Goal: Task Accomplishment & Management: Manage account settings

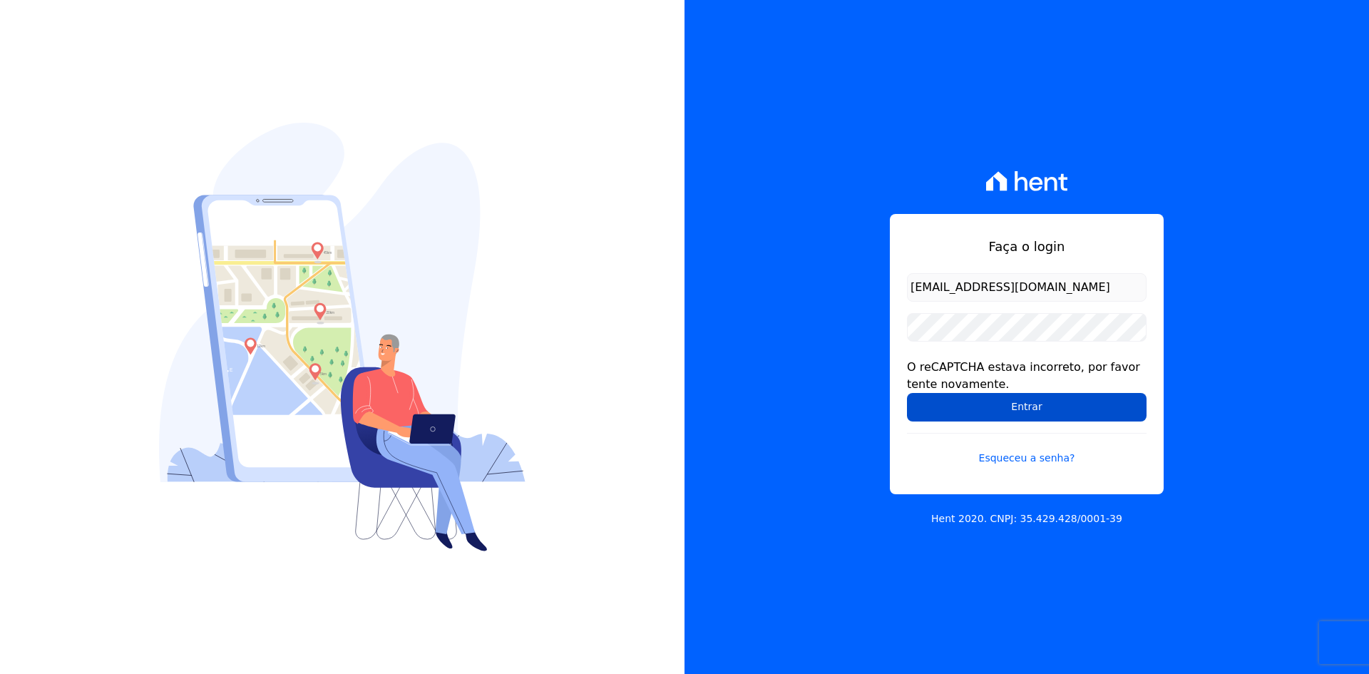
click at [939, 399] on input "Entrar" at bounding box center [1027, 407] width 240 height 29
click at [779, 292] on div "Faça o login contato@grupokaiser.com.br O reCAPTCHA estava incorreto, por favor…" at bounding box center [1026, 337] width 684 height 674
click at [949, 409] on input "Entrar" at bounding box center [1027, 407] width 240 height 29
click at [786, 252] on div "Faça o login contato@grupokaiser.com.br O reCAPTCHA estava incorreto, por favor…" at bounding box center [1026, 337] width 684 height 674
click at [952, 409] on input "Entrar" at bounding box center [1027, 407] width 240 height 29
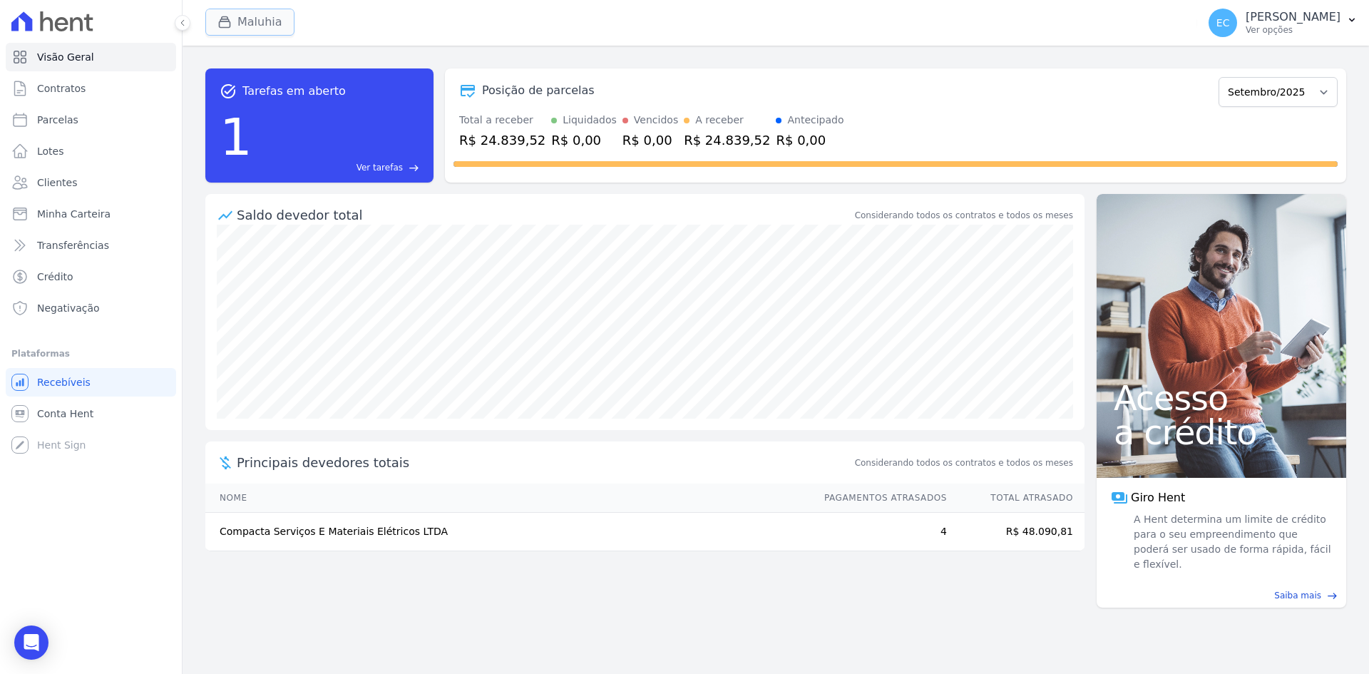
click at [233, 16] on div "button" at bounding box center [227, 22] width 20 height 14
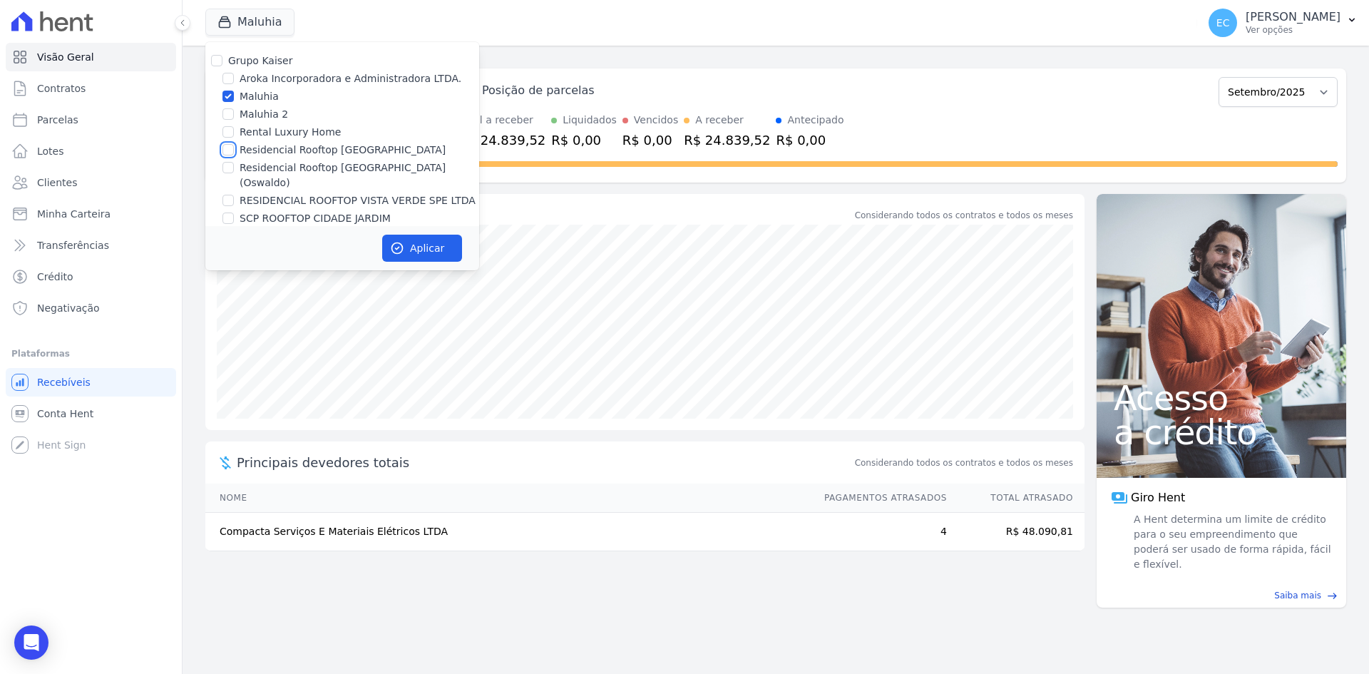
click at [230, 149] on input "Residencial Rooftop [GEOGRAPHIC_DATA]" at bounding box center [227, 149] width 11 height 11
click at [229, 151] on input "Residencial Rooftop [GEOGRAPHIC_DATA]" at bounding box center [227, 149] width 11 height 11
checkbox input "false"
click at [228, 169] on input "Residencial Rooftop [GEOGRAPHIC_DATA] ([PERSON_NAME])" at bounding box center [227, 167] width 11 height 11
checkbox input "true"
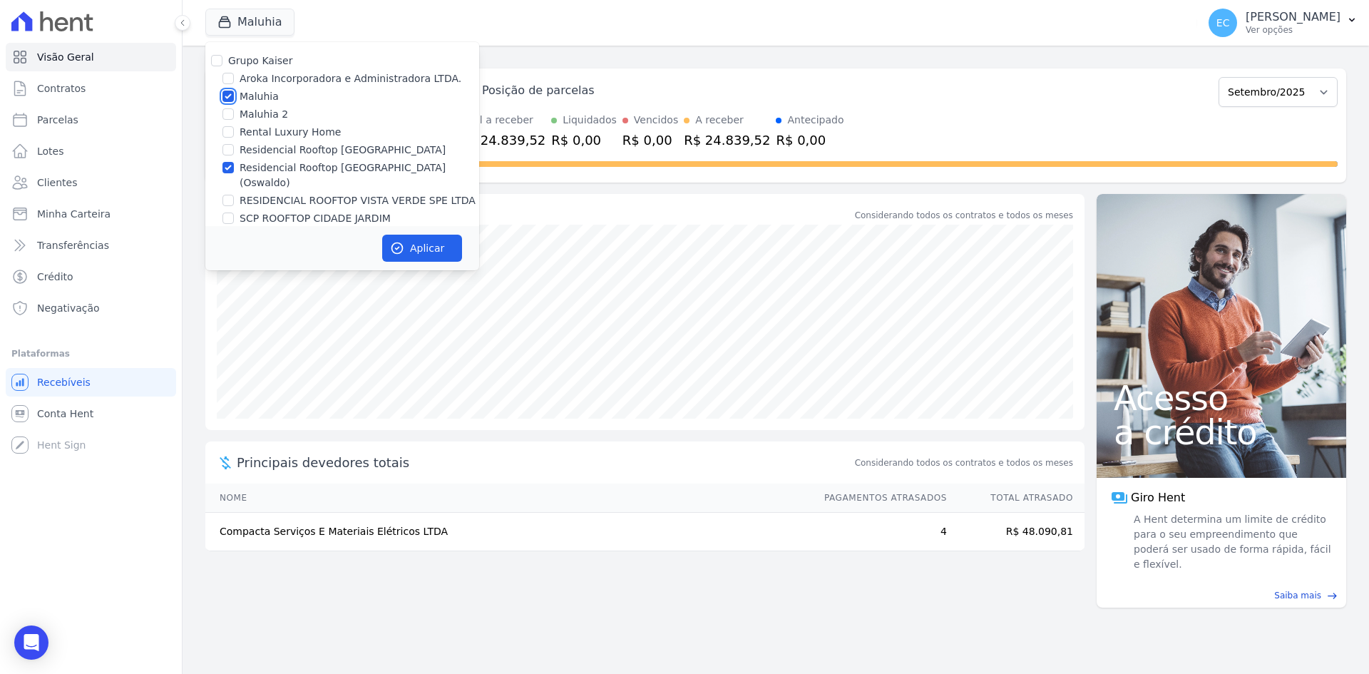
click at [227, 97] on input "Maluhia" at bounding box center [227, 96] width 11 height 11
checkbox input "false"
click at [431, 252] on button "Aplicar" at bounding box center [422, 248] width 80 height 27
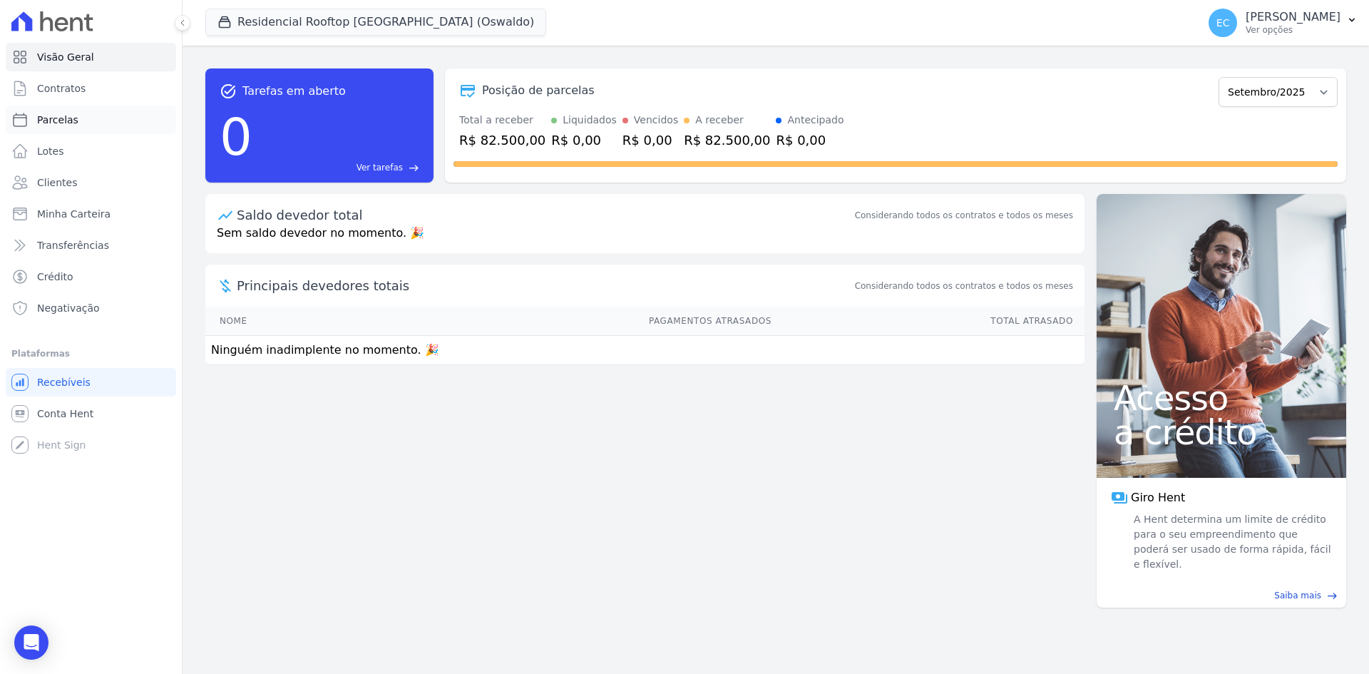
click at [70, 128] on link "Parcelas" at bounding box center [91, 120] width 170 height 29
select select
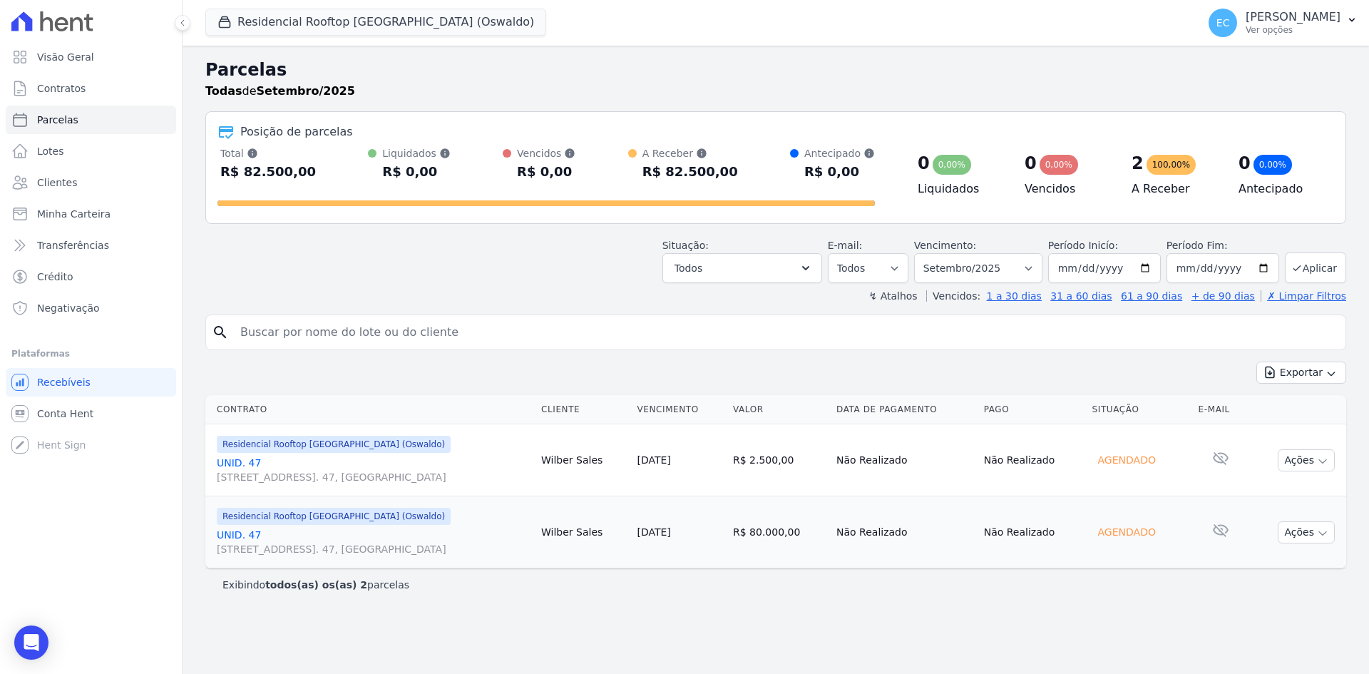
click at [254, 461] on link "UNID. 47 Alameda Harvey C Weeks, 54, Apto. 47, Cidade Vista Verde" at bounding box center [373, 470] width 313 height 29
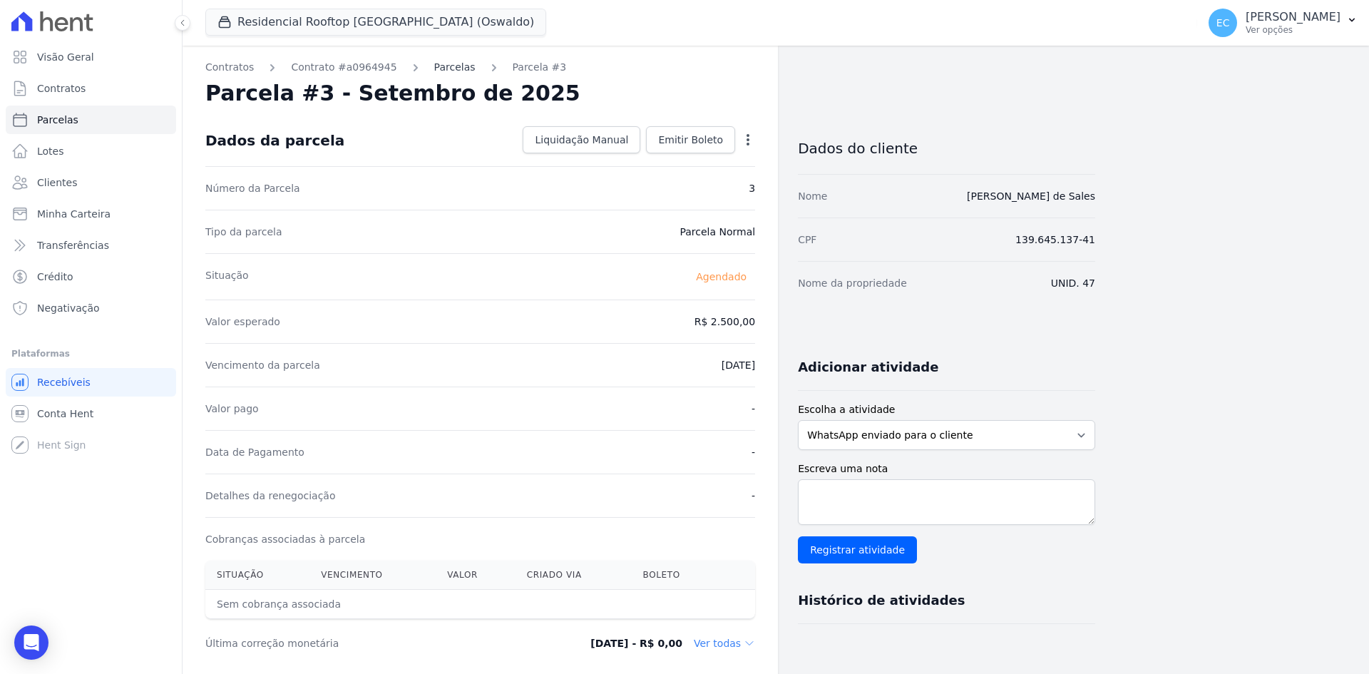
click at [434, 63] on link "Parcelas" at bounding box center [454, 67] width 41 height 15
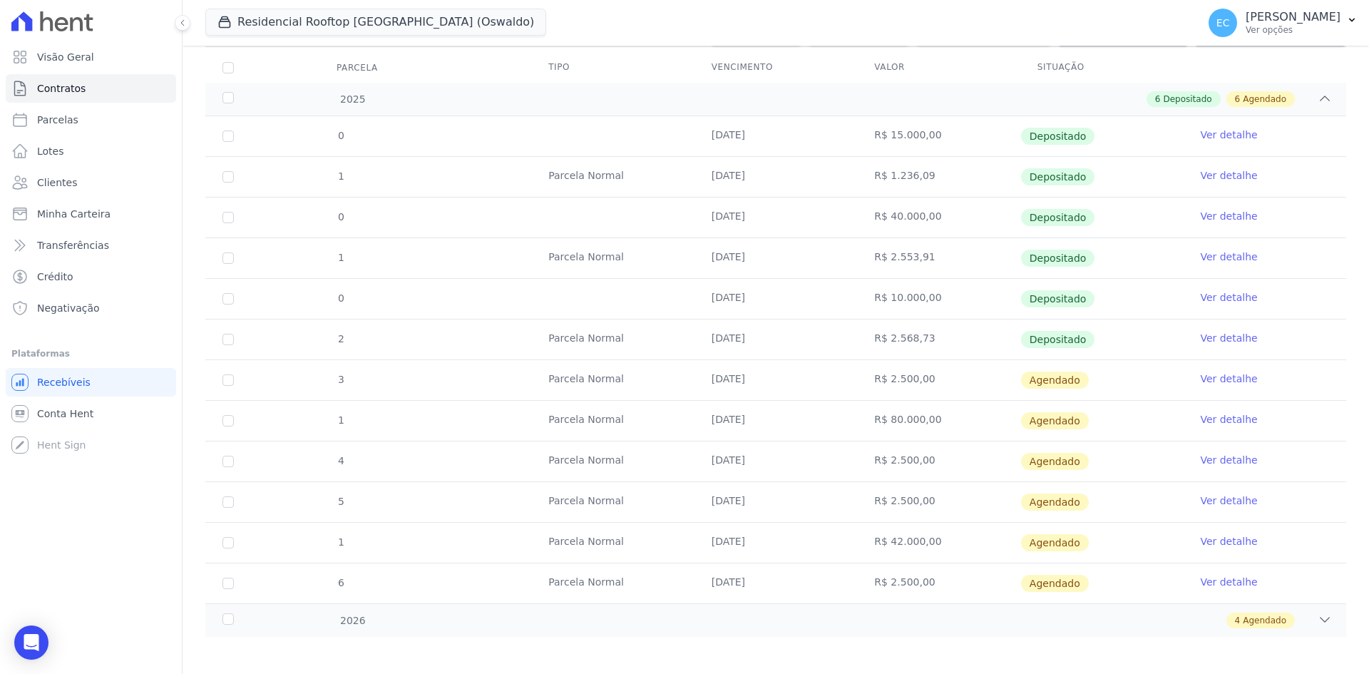
scroll to position [190, 0]
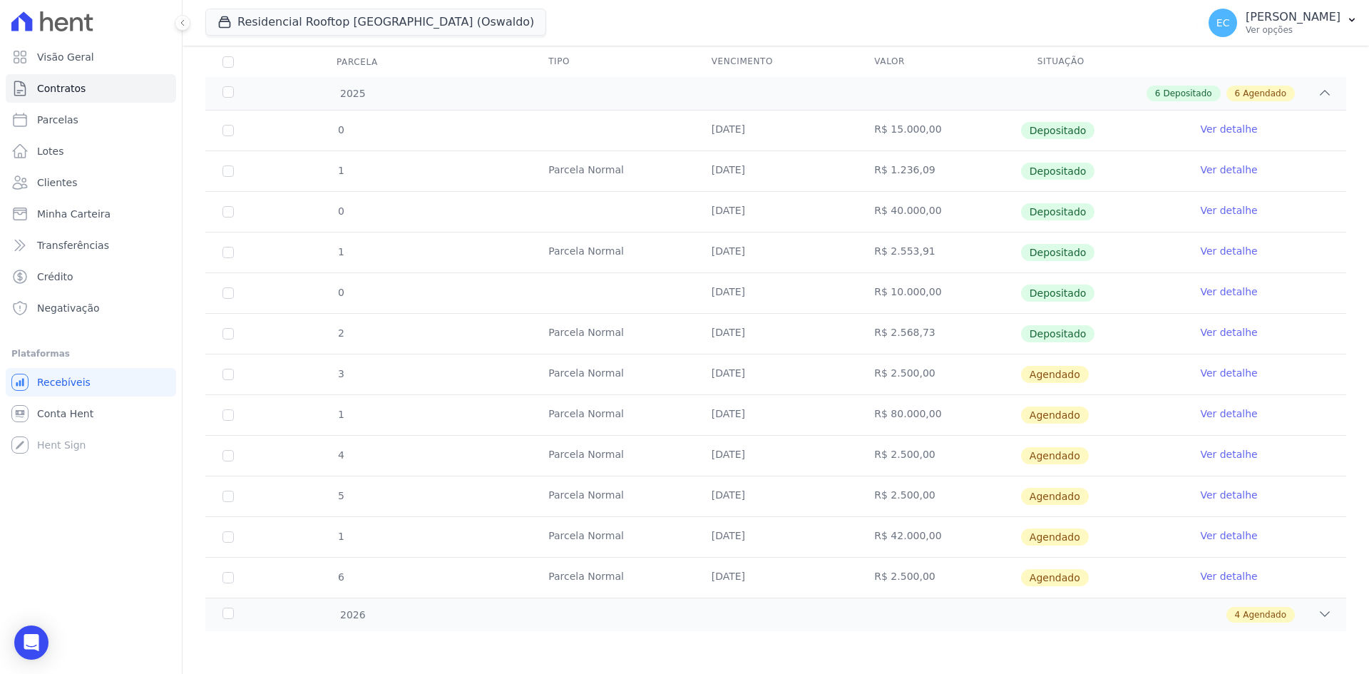
click at [1204, 375] on link "Ver detalhe" at bounding box center [1228, 373] width 57 height 14
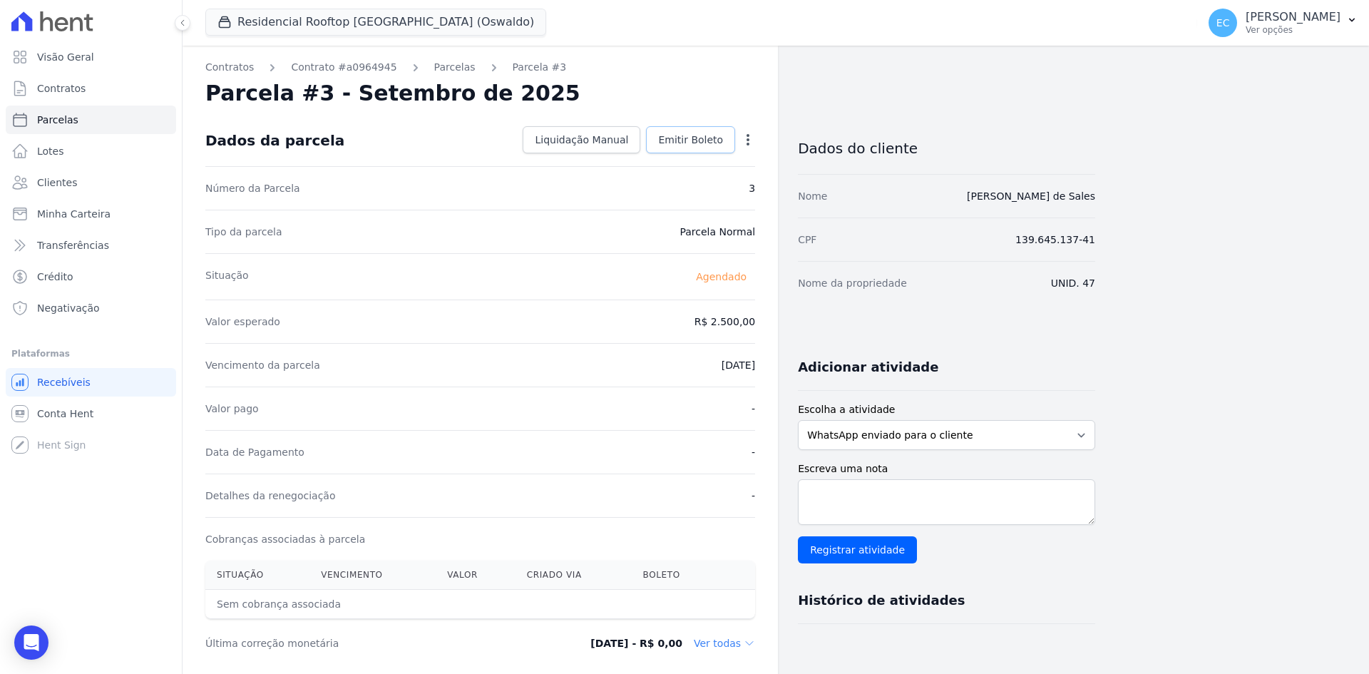
click at [717, 147] on link "Emitir Boleto" at bounding box center [690, 139] width 89 height 27
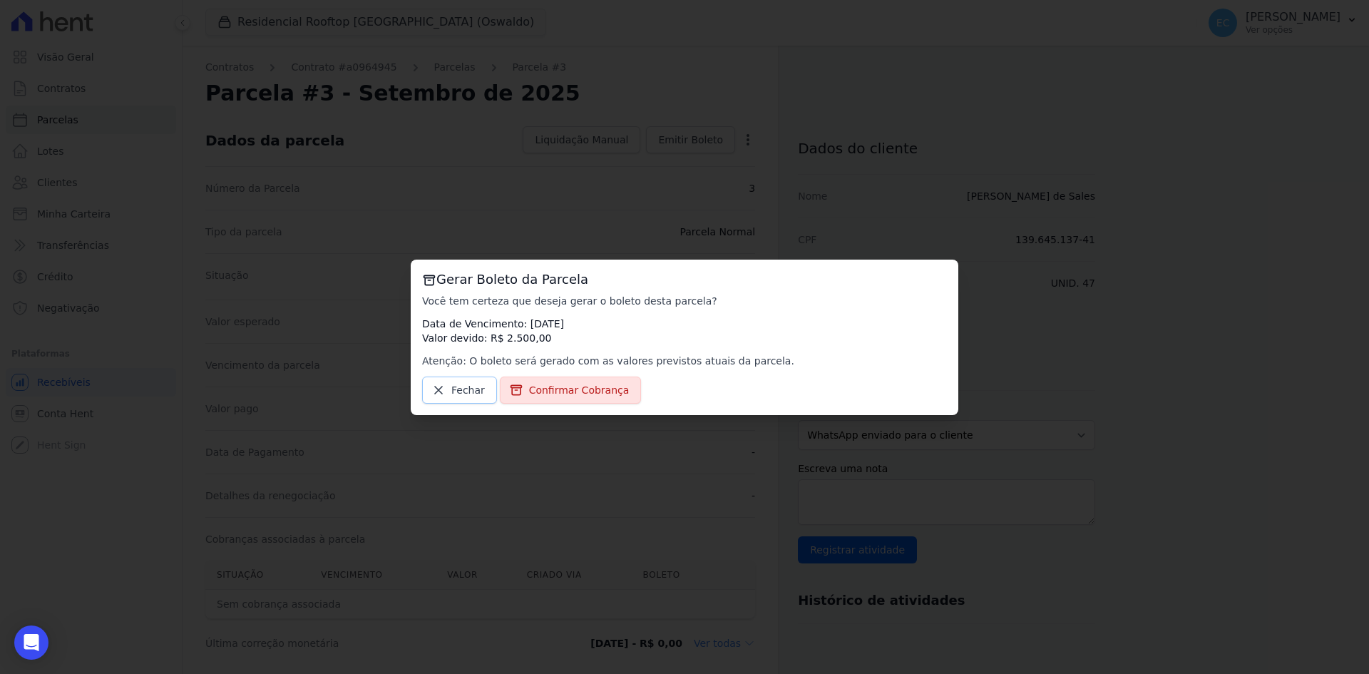
click at [458, 392] on span "Fechar" at bounding box center [468, 390] width 34 height 14
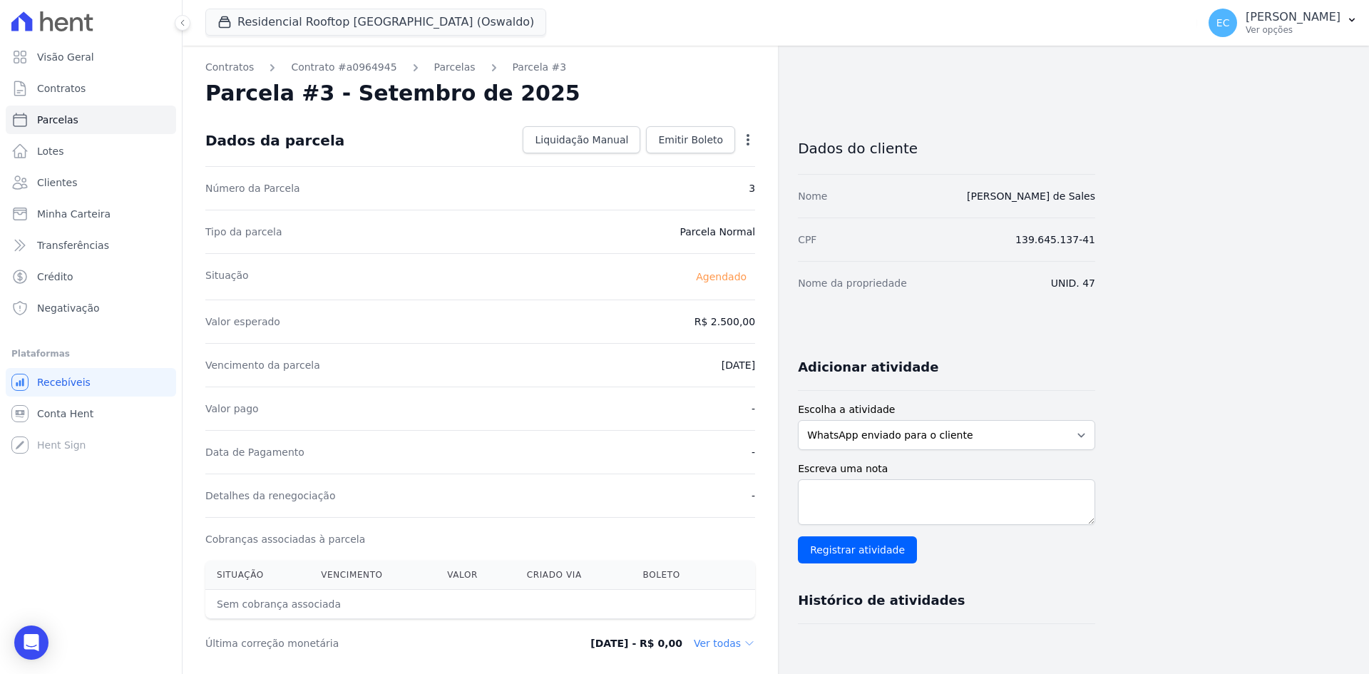
click at [746, 139] on icon "button" at bounding box center [748, 140] width 14 height 14
click at [685, 160] on link "Alterar" at bounding box center [686, 159] width 125 height 26
click at [735, 323] on input "2500.0" at bounding box center [686, 320] width 137 height 30
type input "2"
type input "2609.99"
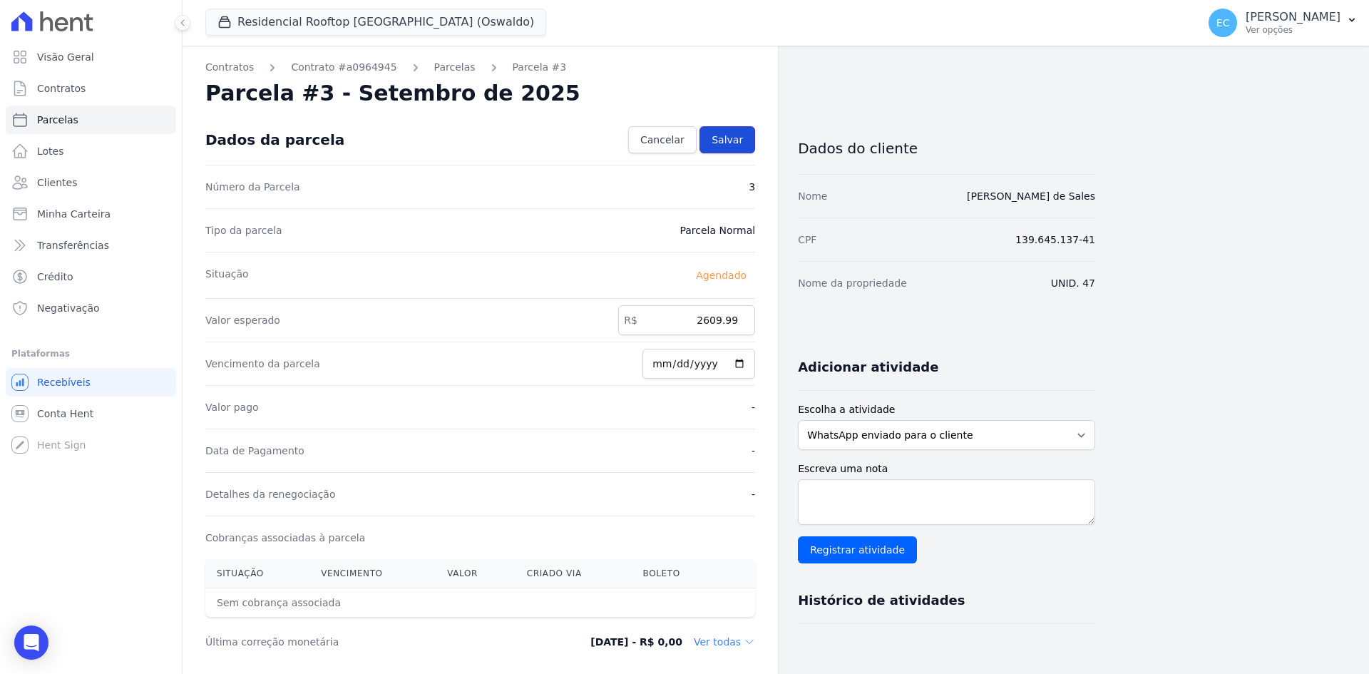
click at [734, 145] on span "Salvar" at bounding box center [726, 140] width 31 height 14
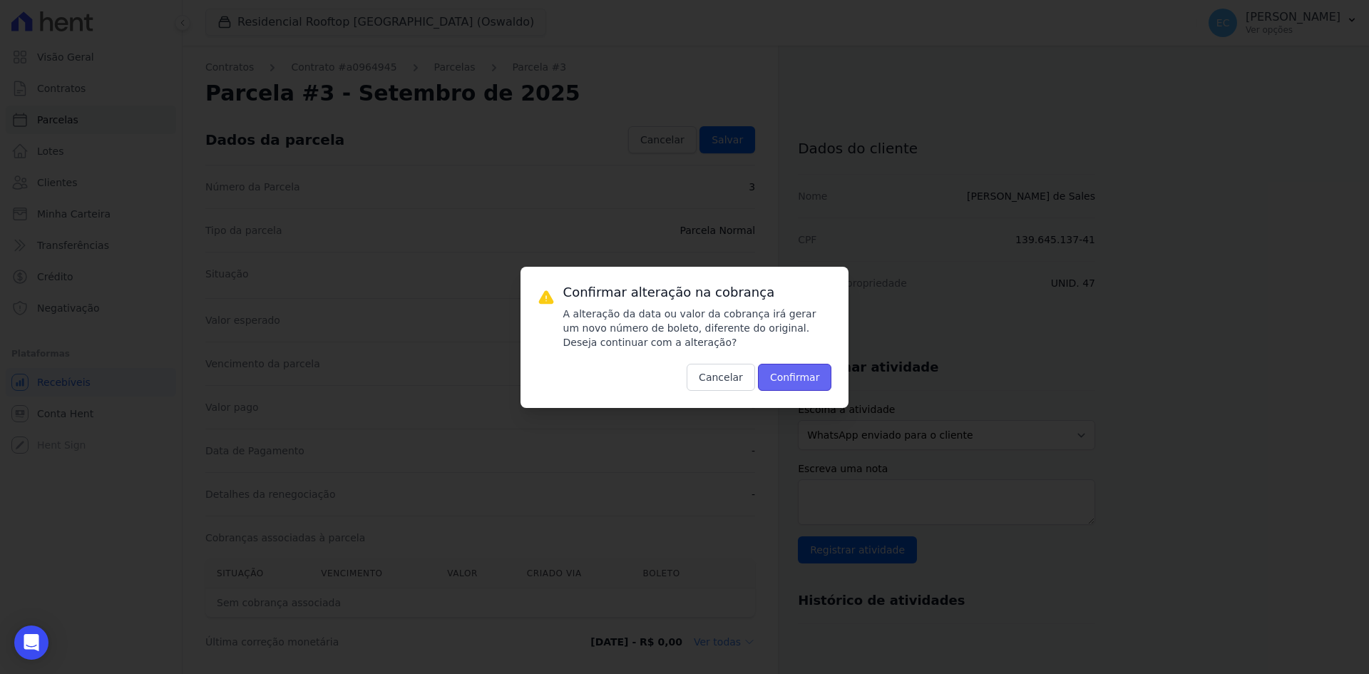
click at [796, 384] on button "Confirmar" at bounding box center [795, 377] width 74 height 27
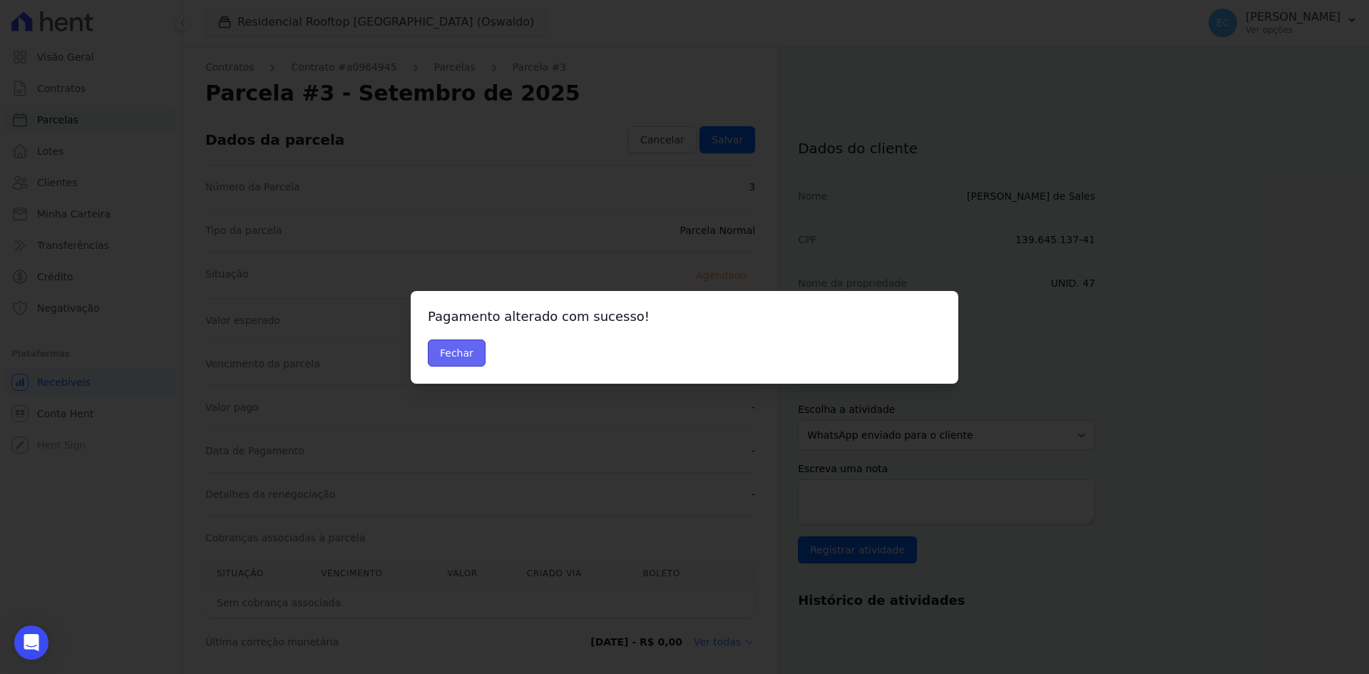
click at [461, 354] on button "Fechar" at bounding box center [457, 352] width 58 height 27
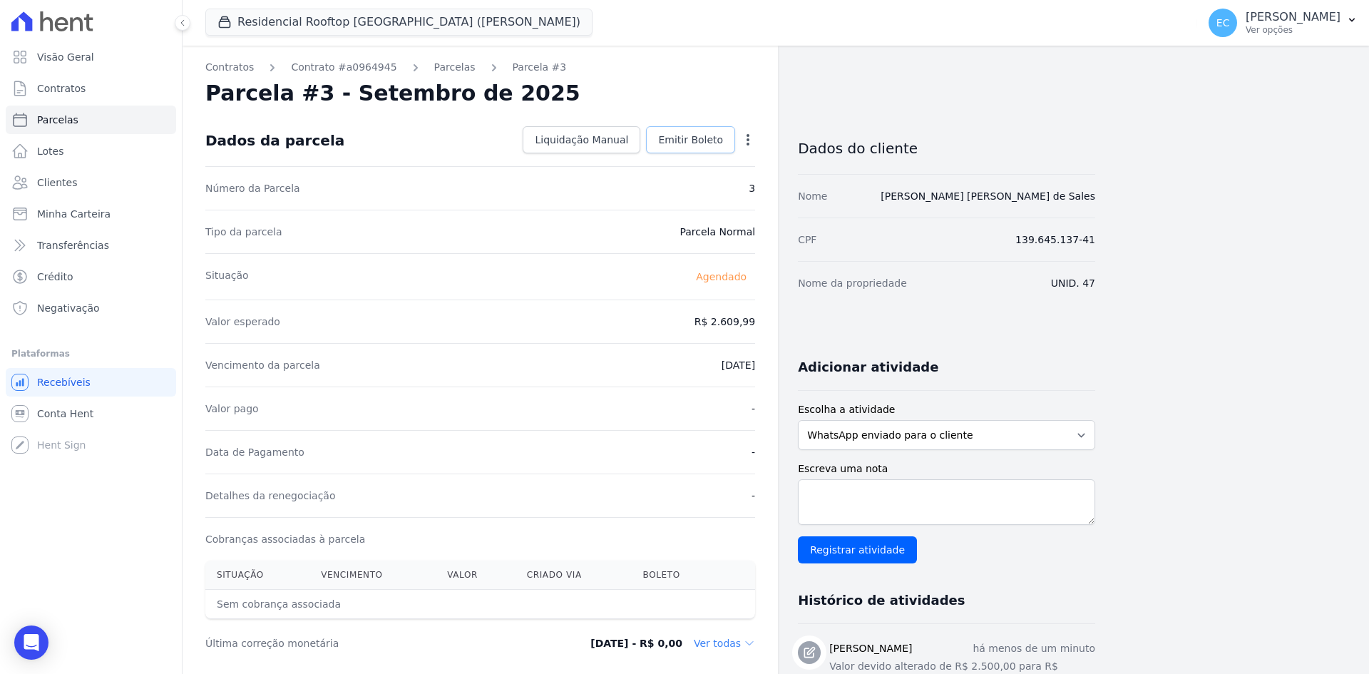
click at [702, 146] on span "Emitir Boleto" at bounding box center [690, 140] width 65 height 14
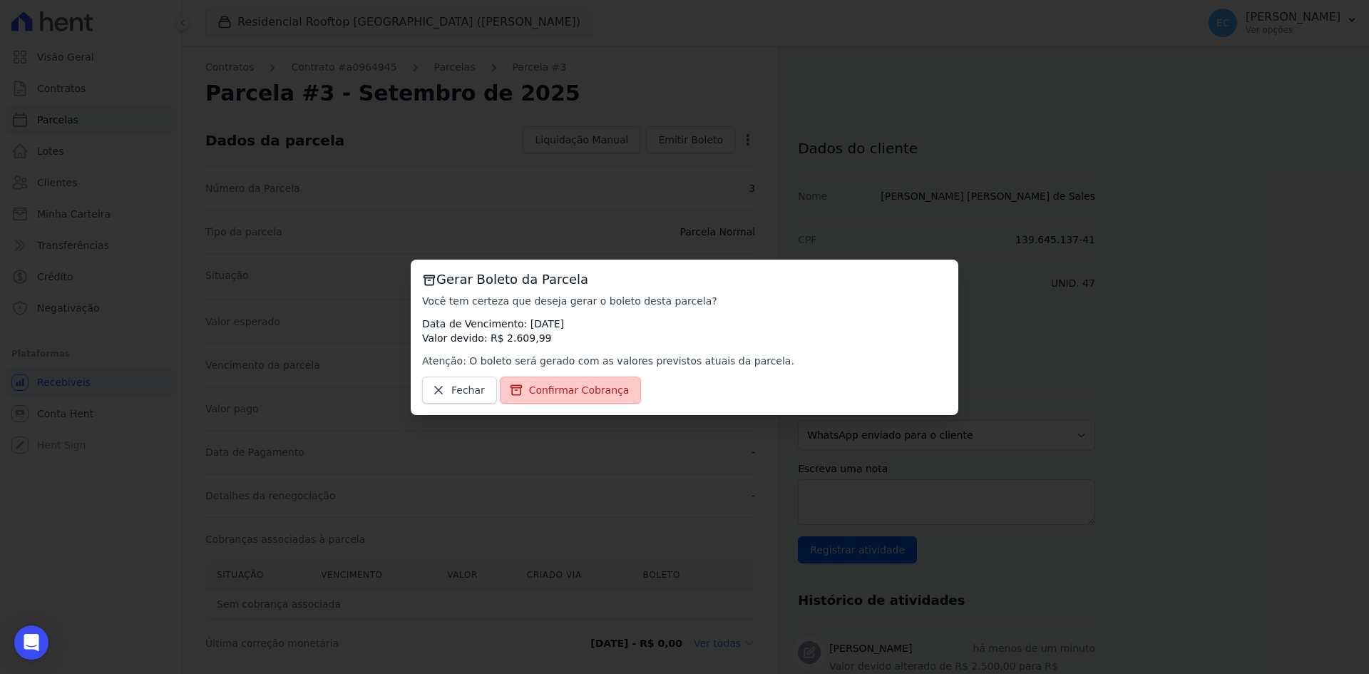
click at [585, 395] on span "Confirmar Cobrança" at bounding box center [579, 390] width 101 height 14
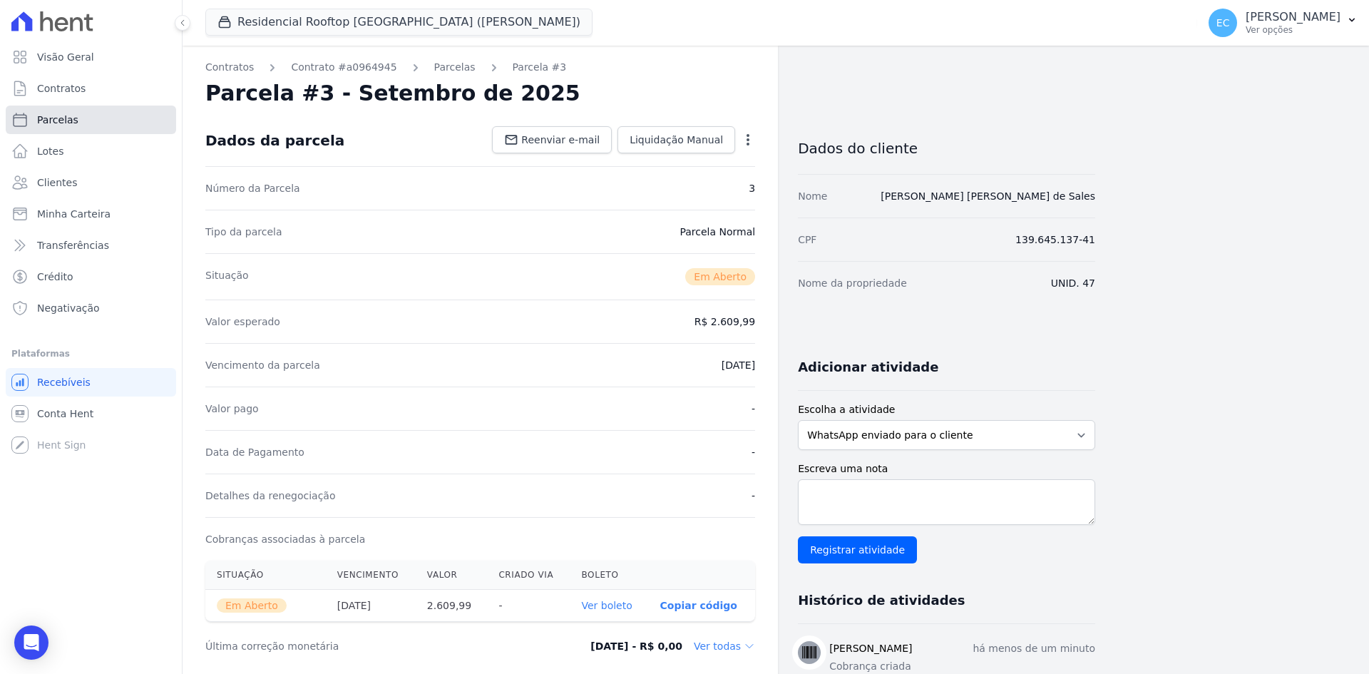
click at [98, 129] on link "Parcelas" at bounding box center [91, 120] width 170 height 29
select select
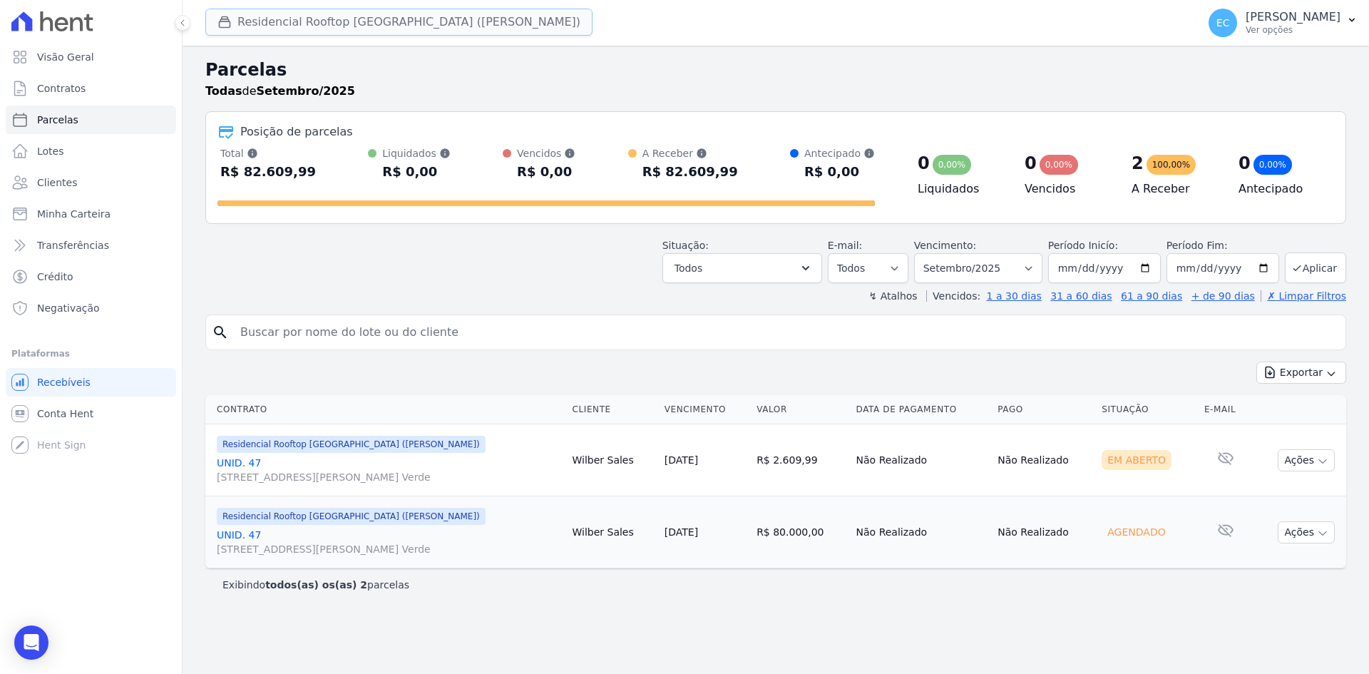
click at [250, 26] on button "Residencial Rooftop [GEOGRAPHIC_DATA] ([PERSON_NAME])" at bounding box center [398, 22] width 387 height 27
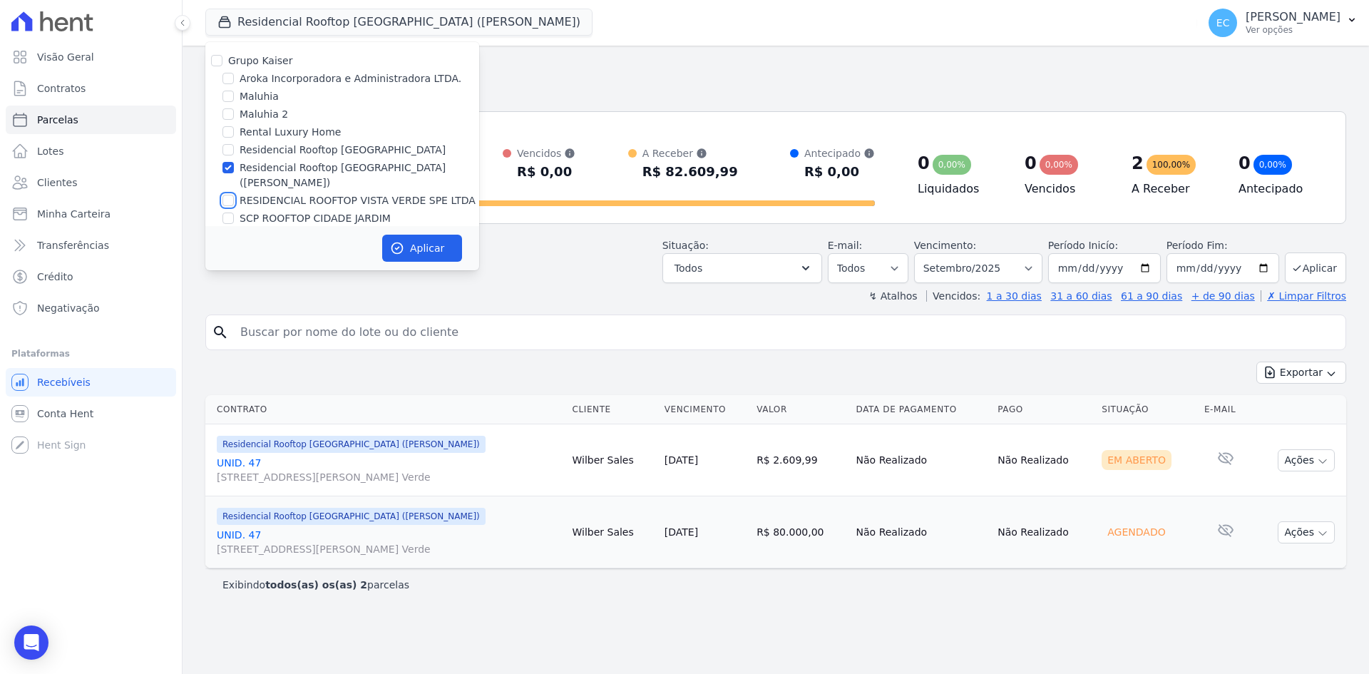
click at [227, 195] on input "RESIDENCIAL ROOFTOP VISTA VERDE SPE LTDA" at bounding box center [227, 200] width 11 height 11
checkbox input "true"
click at [229, 170] on input "Residencial Rooftop [GEOGRAPHIC_DATA] ([PERSON_NAME])" at bounding box center [227, 167] width 11 height 11
checkbox input "false"
click at [392, 235] on button "Aplicar" at bounding box center [422, 248] width 80 height 27
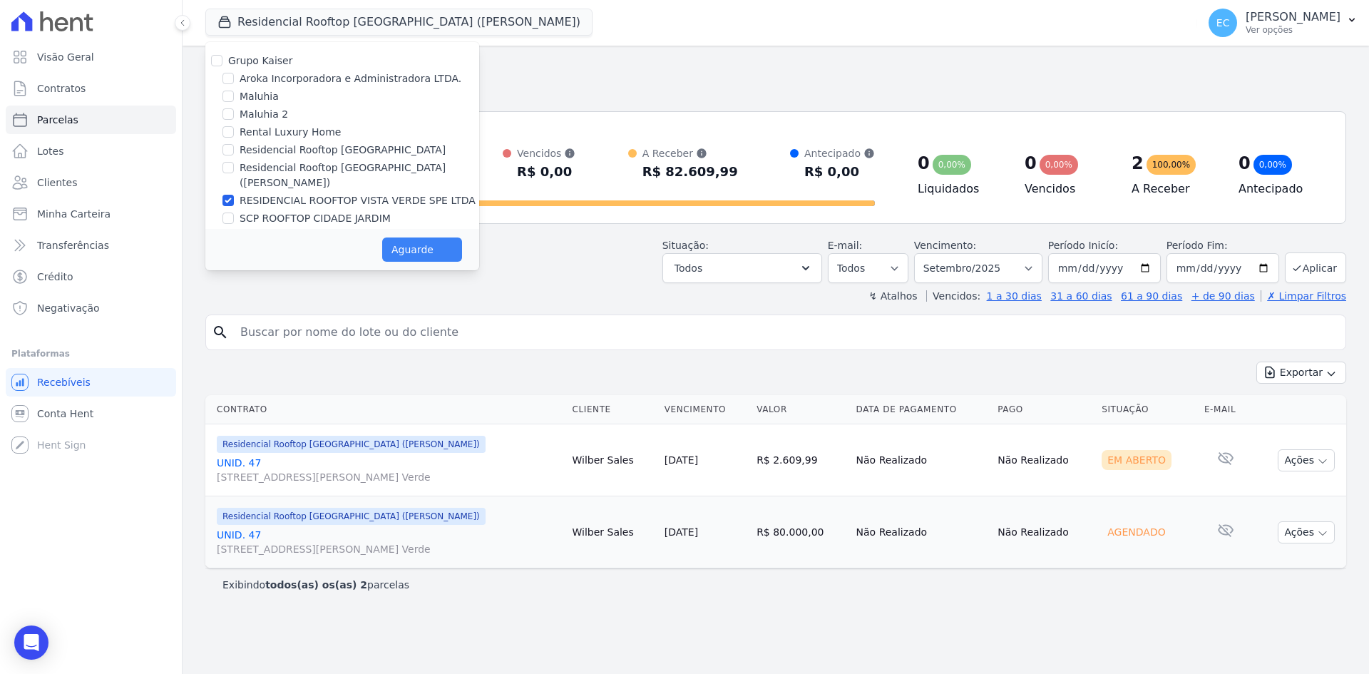
select select
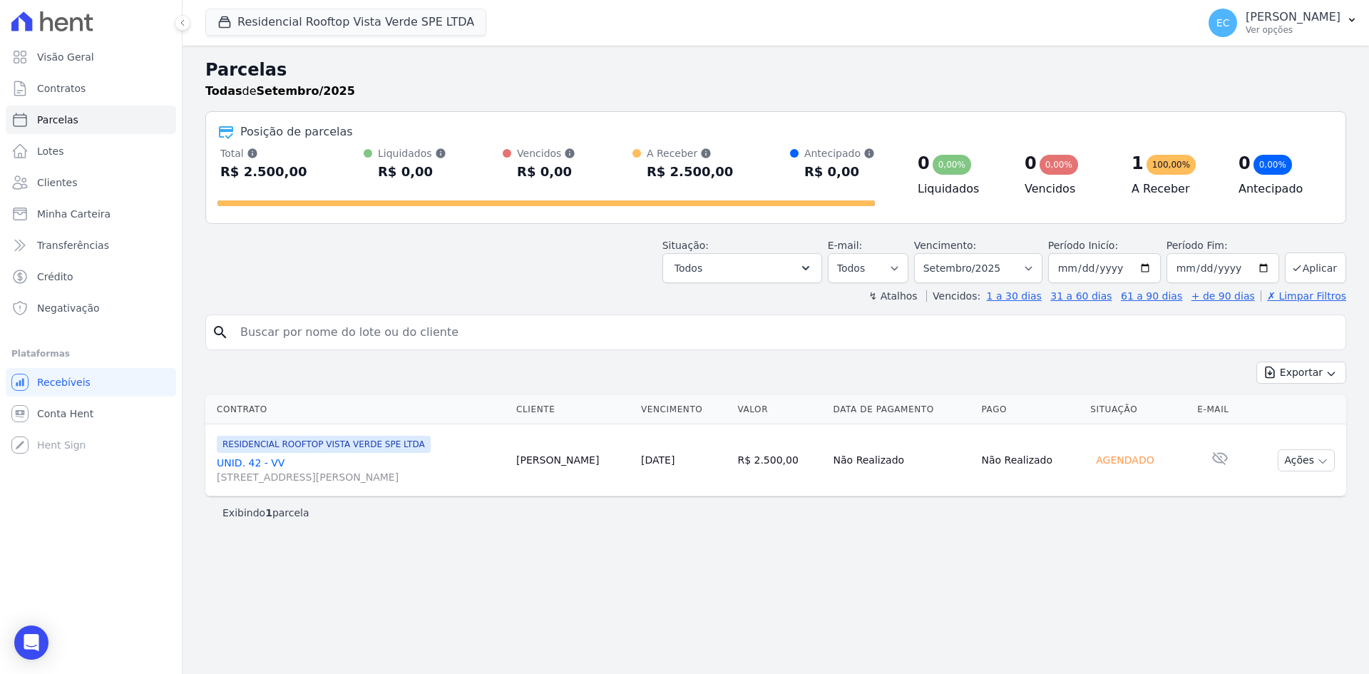
click at [264, 463] on link "UNID. 42 - VV Alameda Harvey C Weeks, 54, Apto. 42, Cidade Vista Verde" at bounding box center [361, 470] width 288 height 29
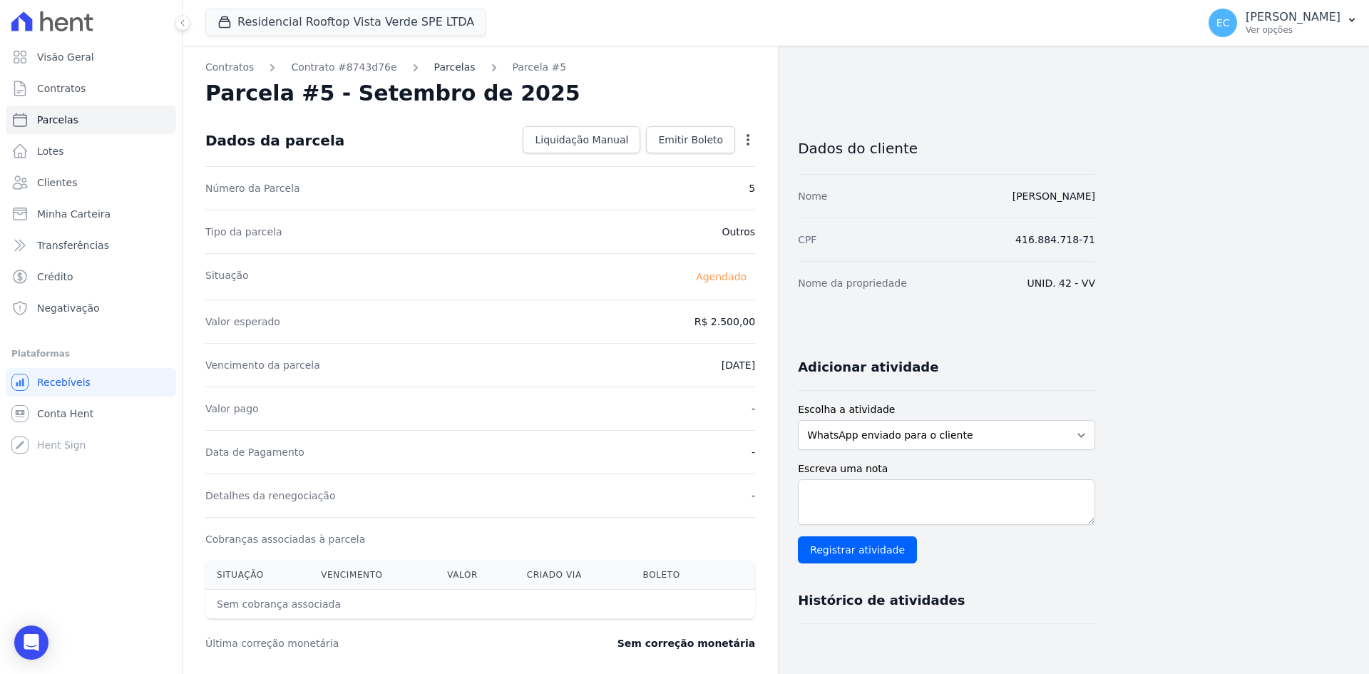
click at [446, 63] on link "Parcelas" at bounding box center [454, 67] width 41 height 15
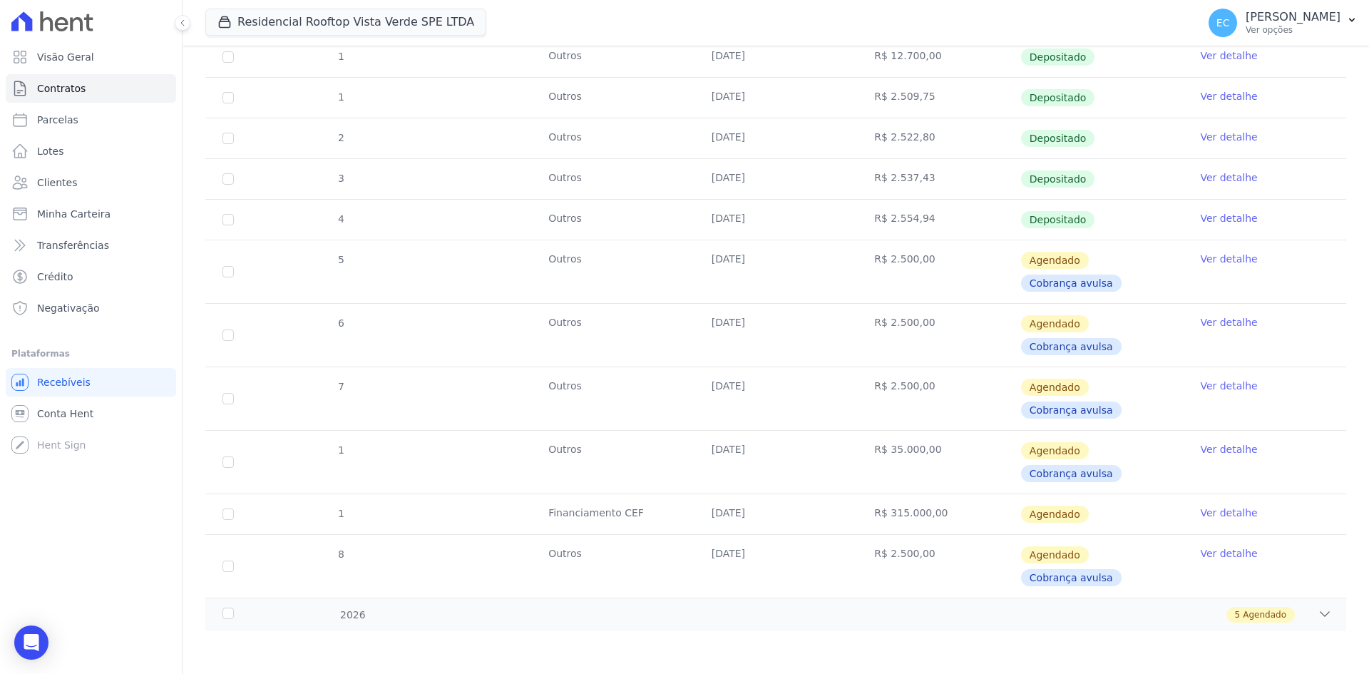
scroll to position [192, 0]
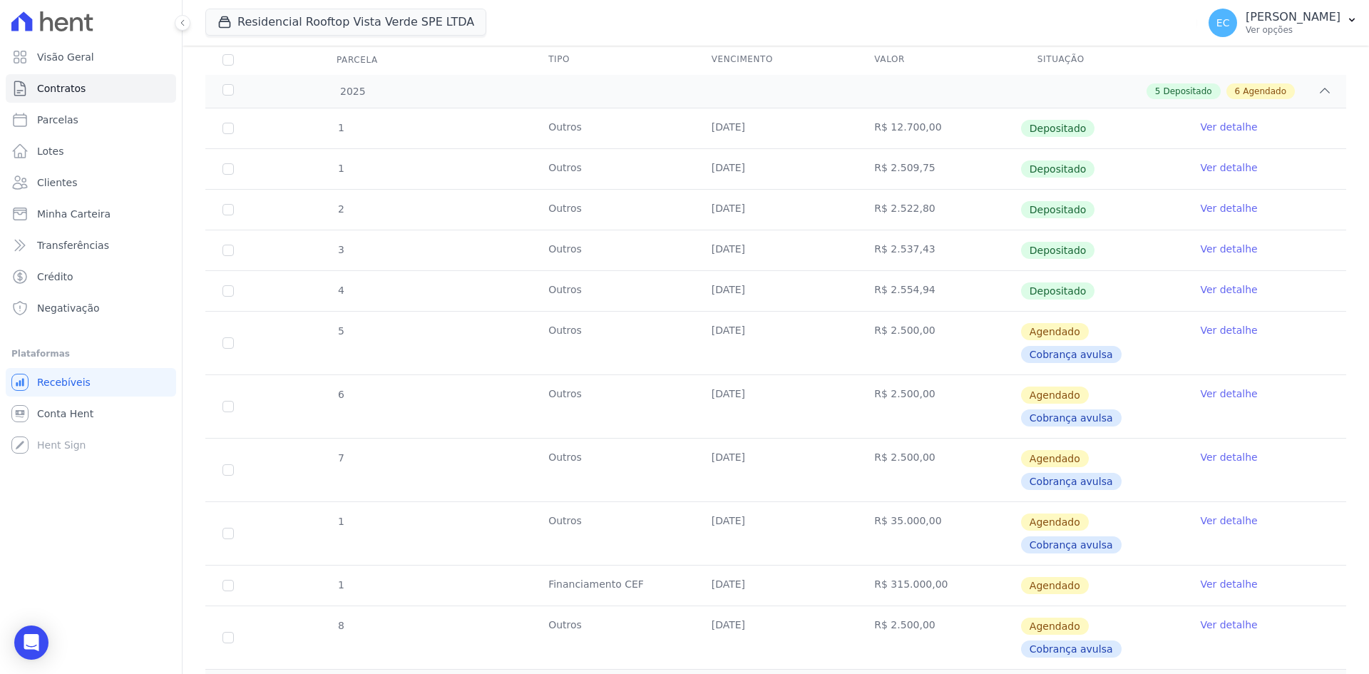
click at [1221, 324] on link "Ver detalhe" at bounding box center [1228, 330] width 57 height 14
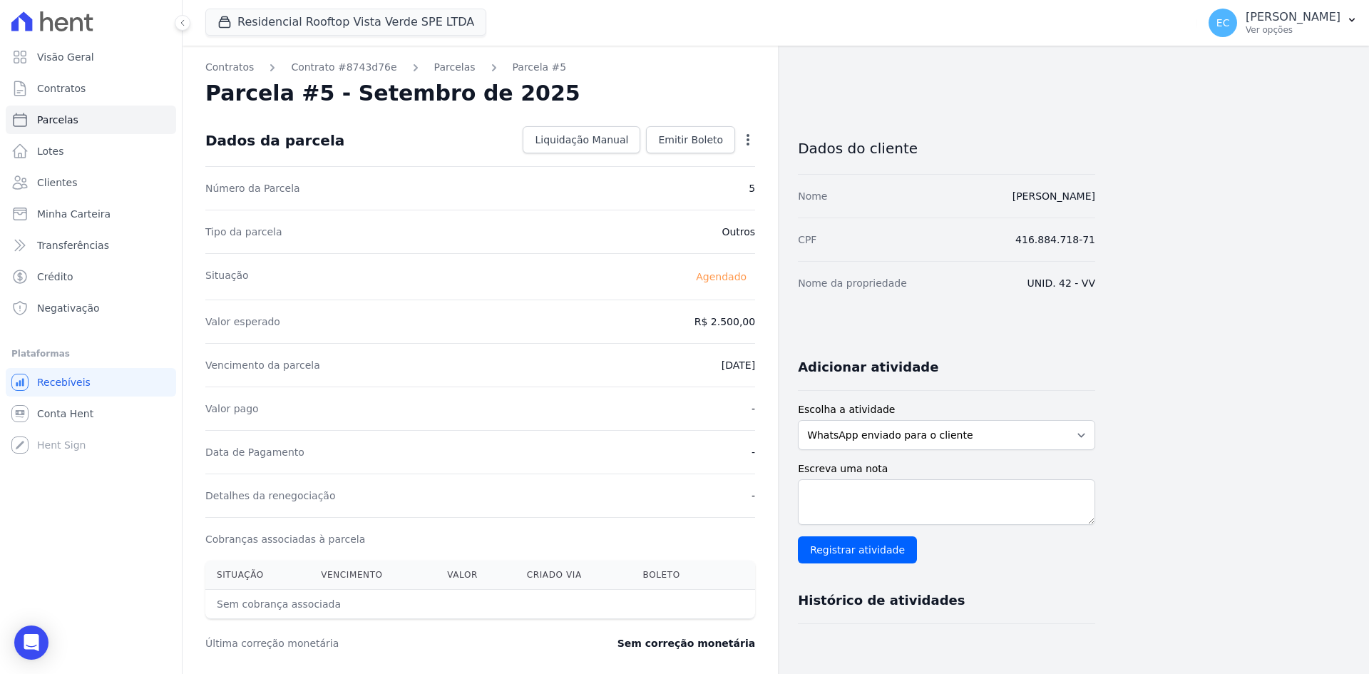
click at [752, 143] on icon "button" at bounding box center [748, 140] width 14 height 14
click at [689, 159] on link "Alterar" at bounding box center [686, 159] width 125 height 26
click at [737, 322] on input "2500.0" at bounding box center [686, 320] width 137 height 30
type input "2"
type input "2578.19"
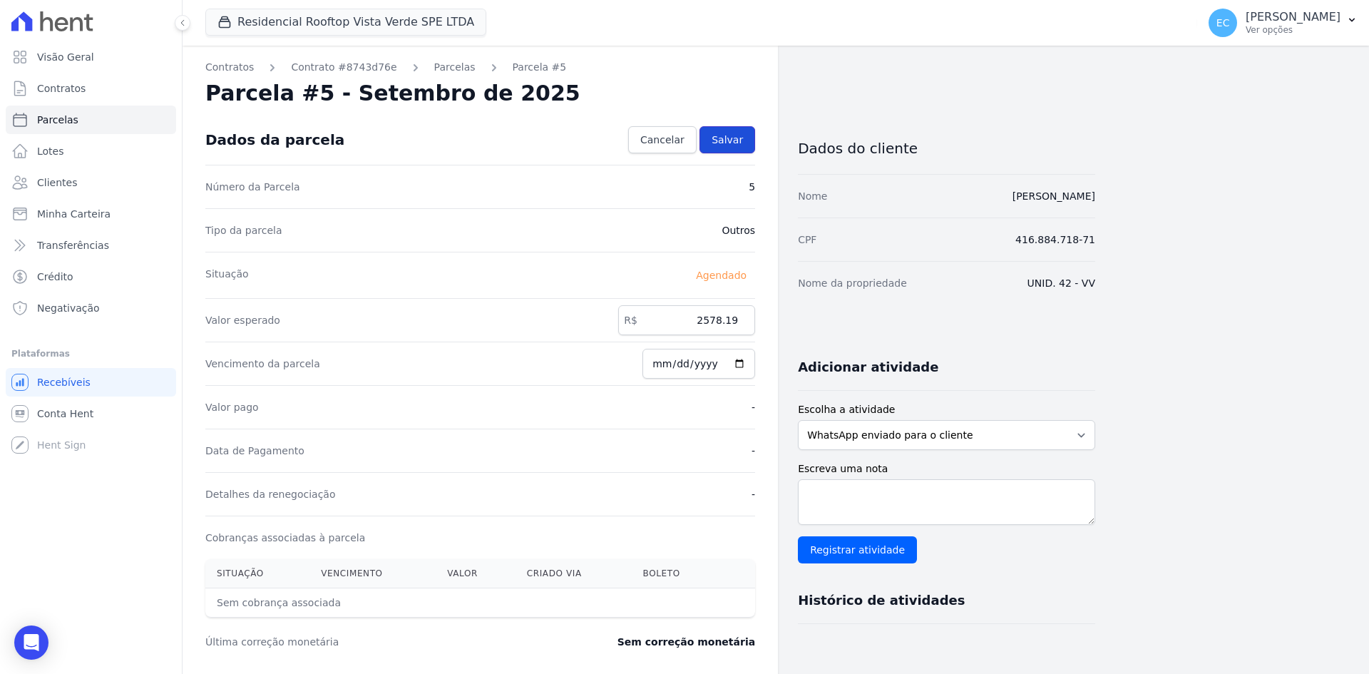
click at [730, 144] on span "Salvar" at bounding box center [726, 140] width 31 height 14
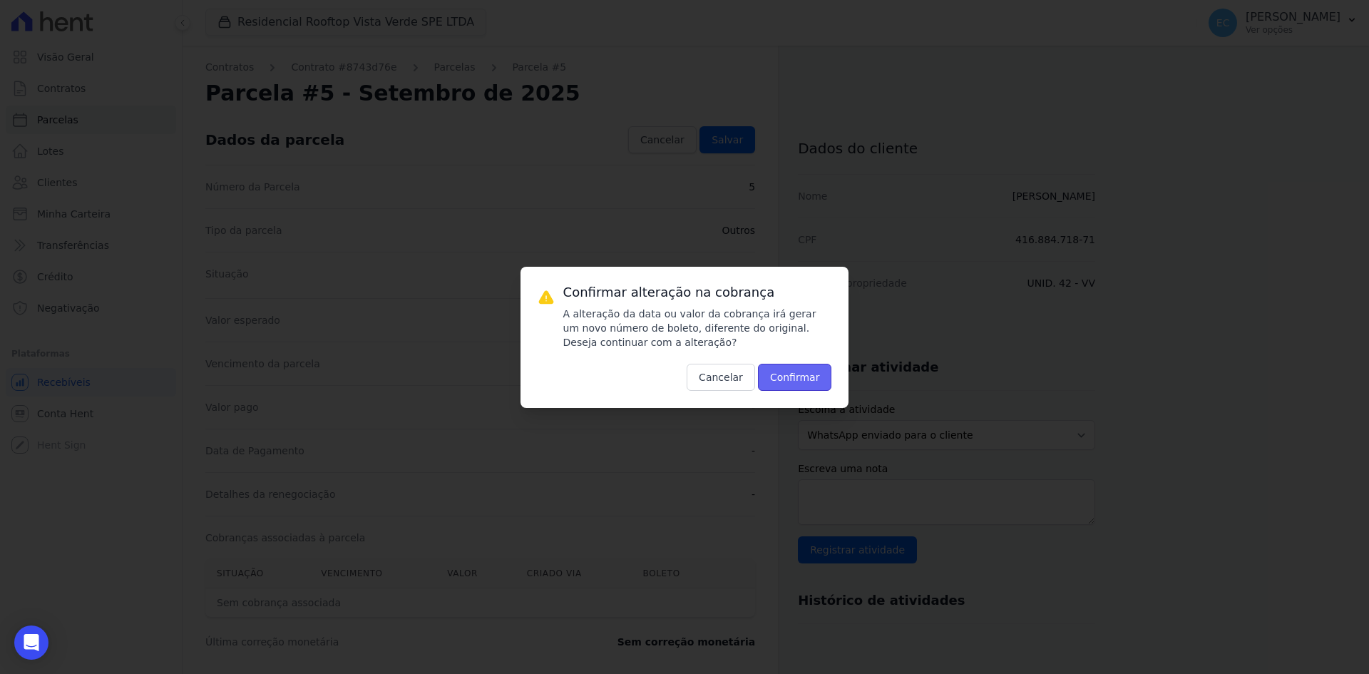
click at [808, 386] on button "Confirmar" at bounding box center [795, 377] width 74 height 27
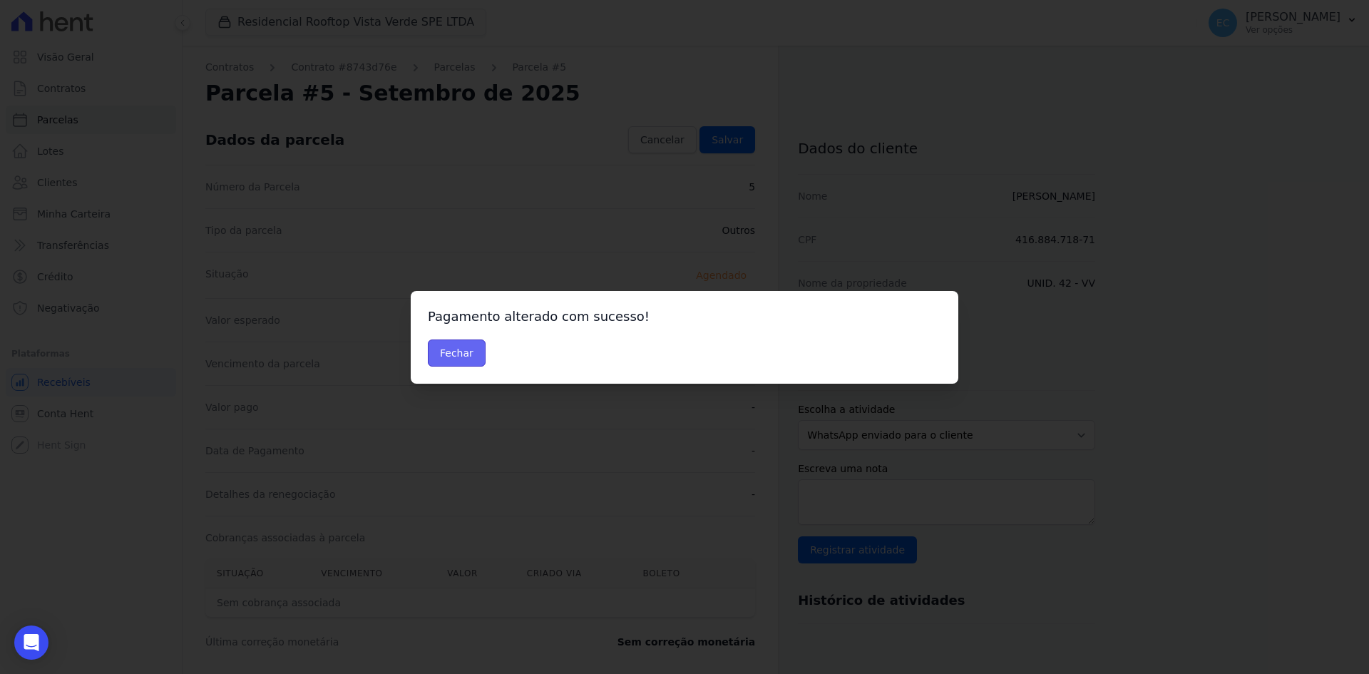
click at [458, 355] on button "Fechar" at bounding box center [457, 352] width 58 height 27
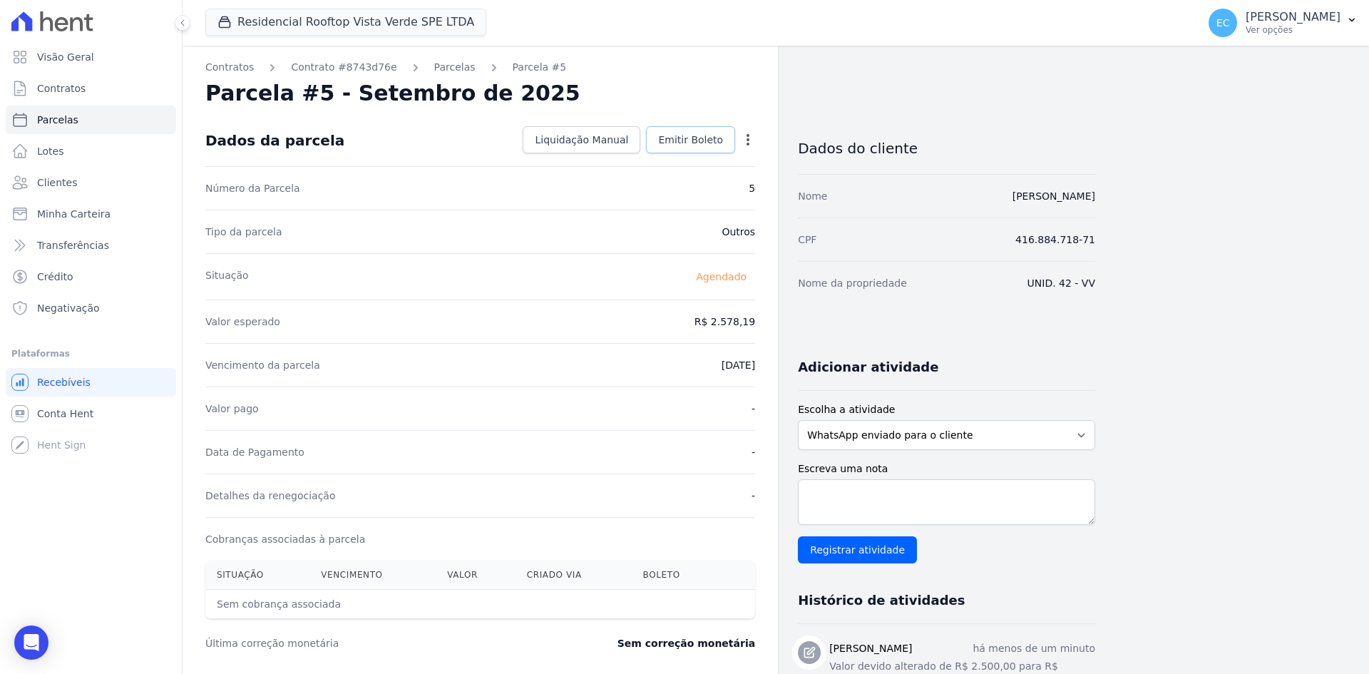
click at [666, 140] on span "Emitir Boleto" at bounding box center [690, 140] width 65 height 14
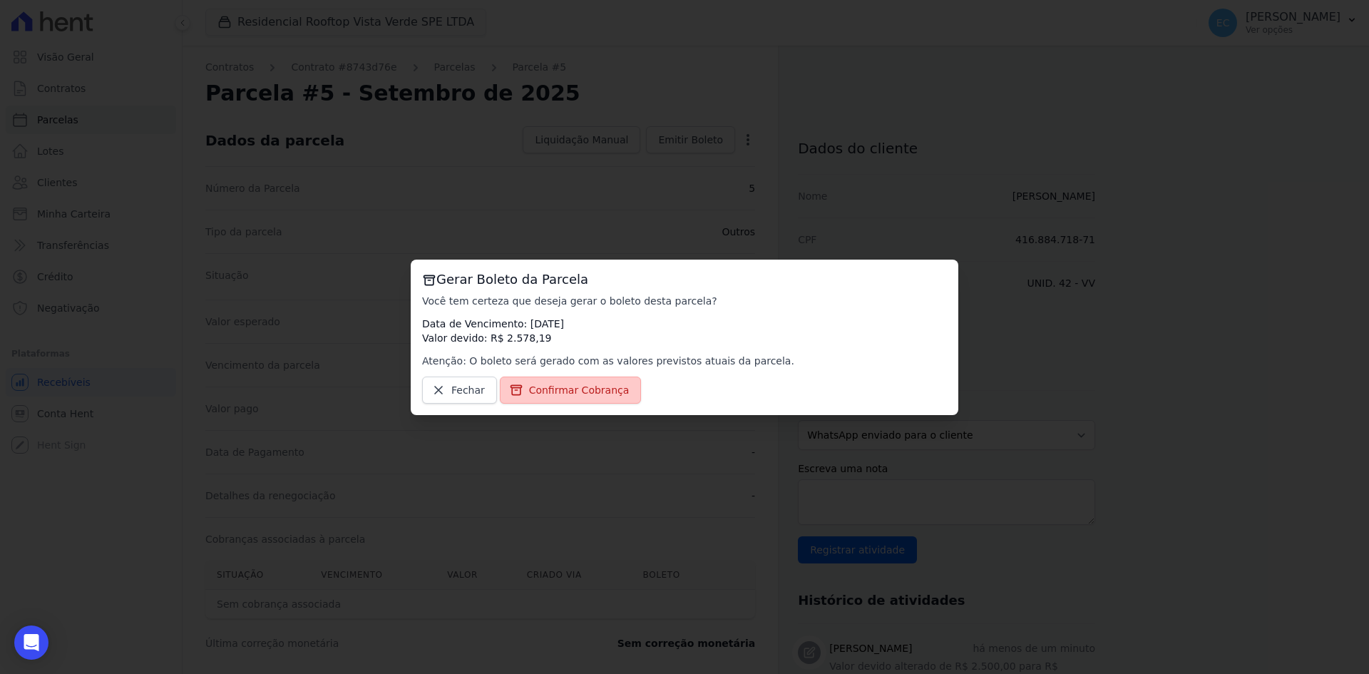
click at [535, 390] on span "Confirmar Cobrança" at bounding box center [579, 390] width 101 height 14
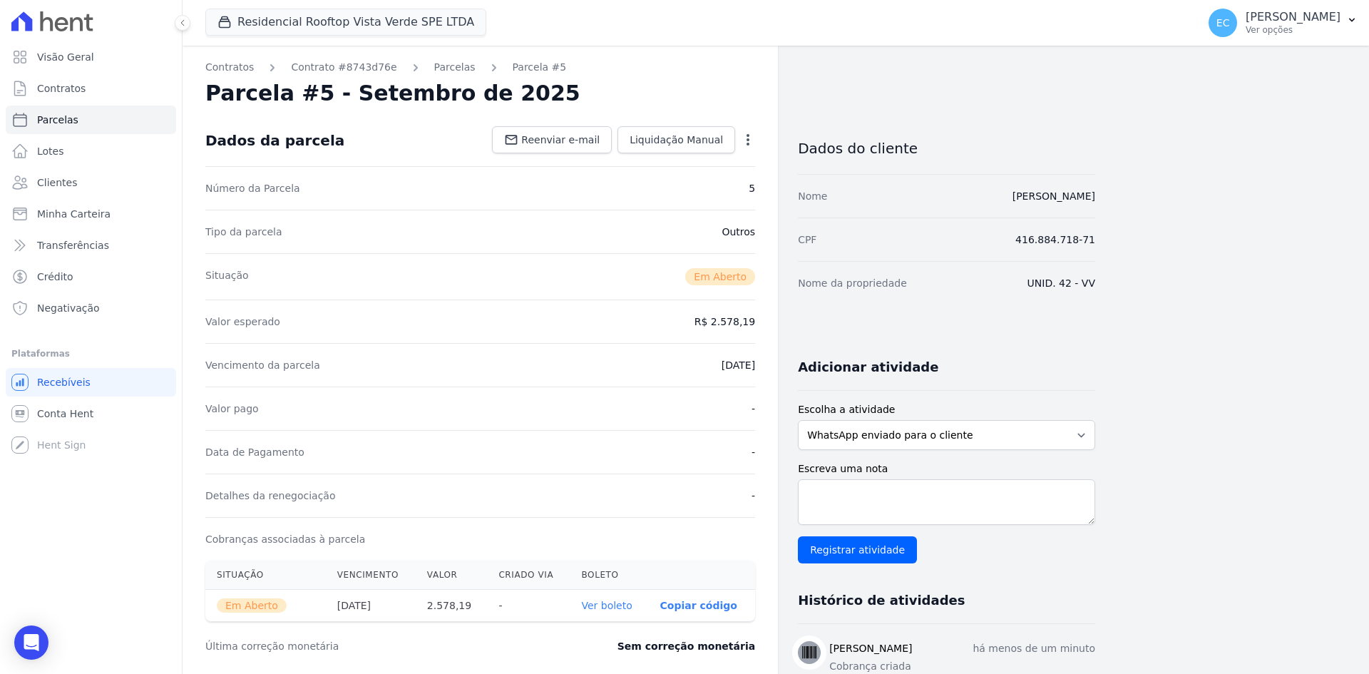
scroll to position [71, 0]
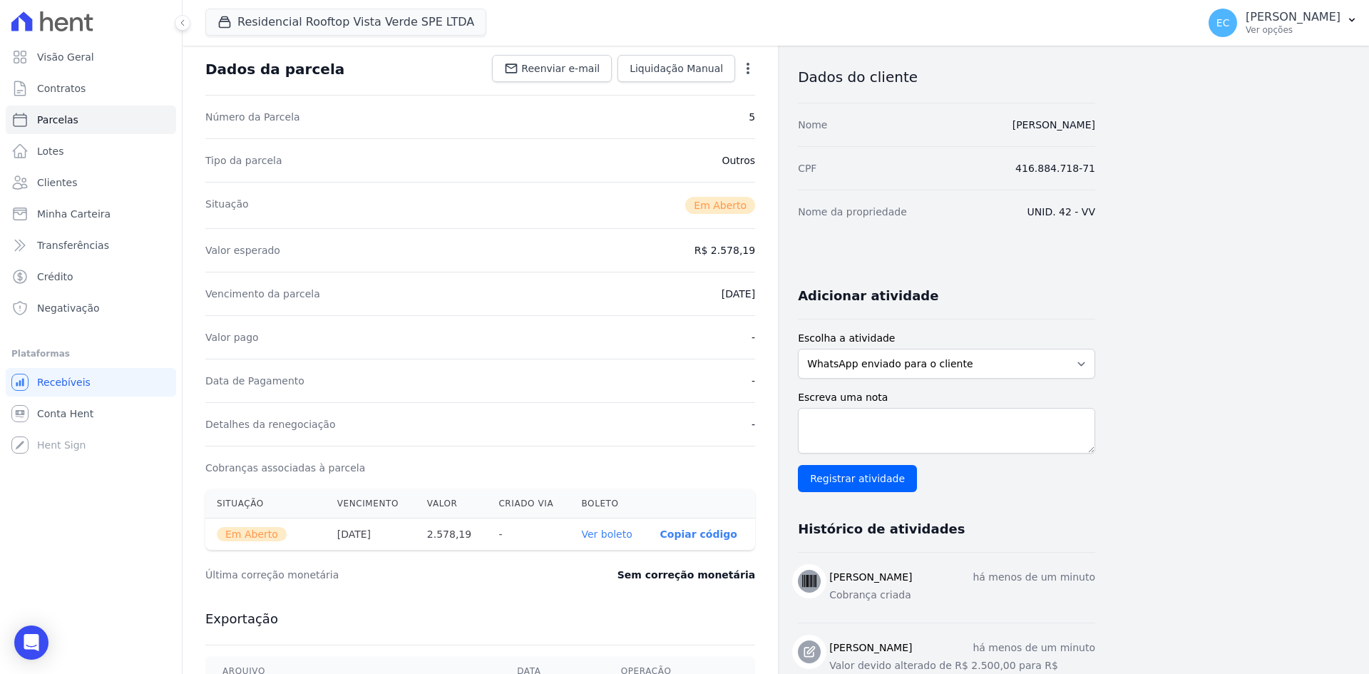
click at [609, 535] on link "Ver boleto" at bounding box center [606, 533] width 51 height 11
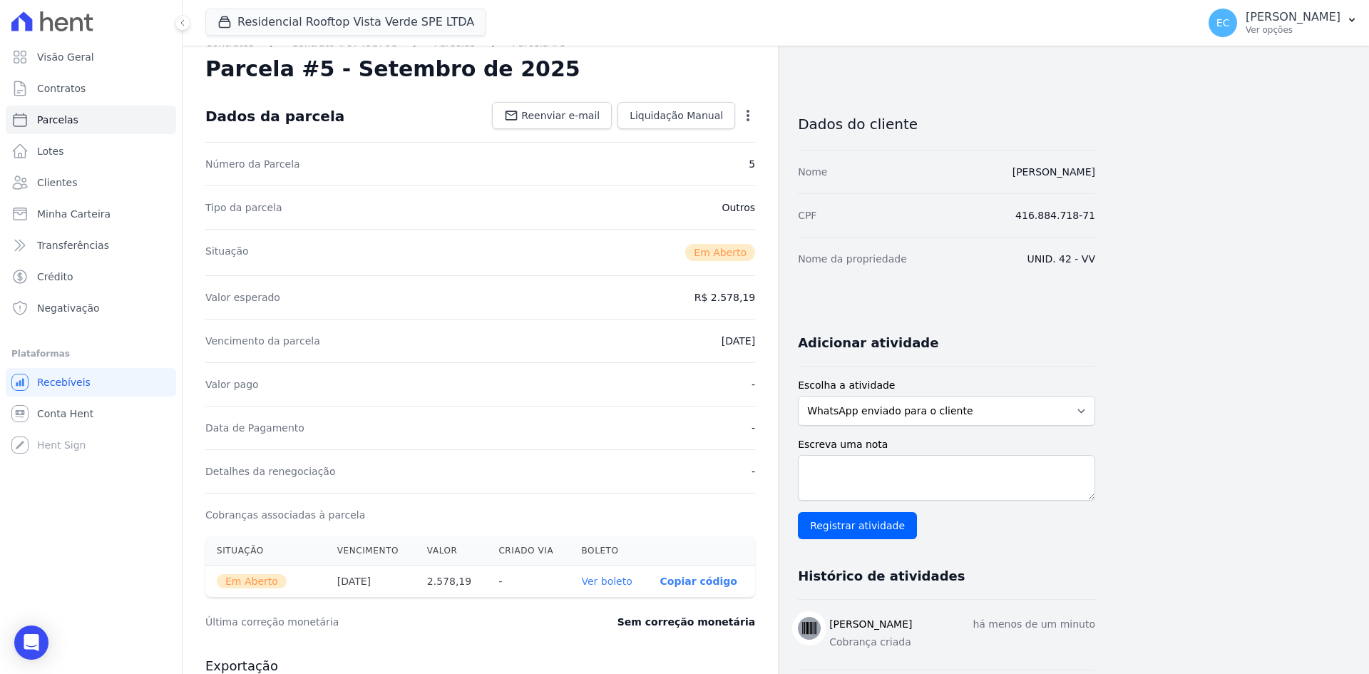
scroll to position [0, 0]
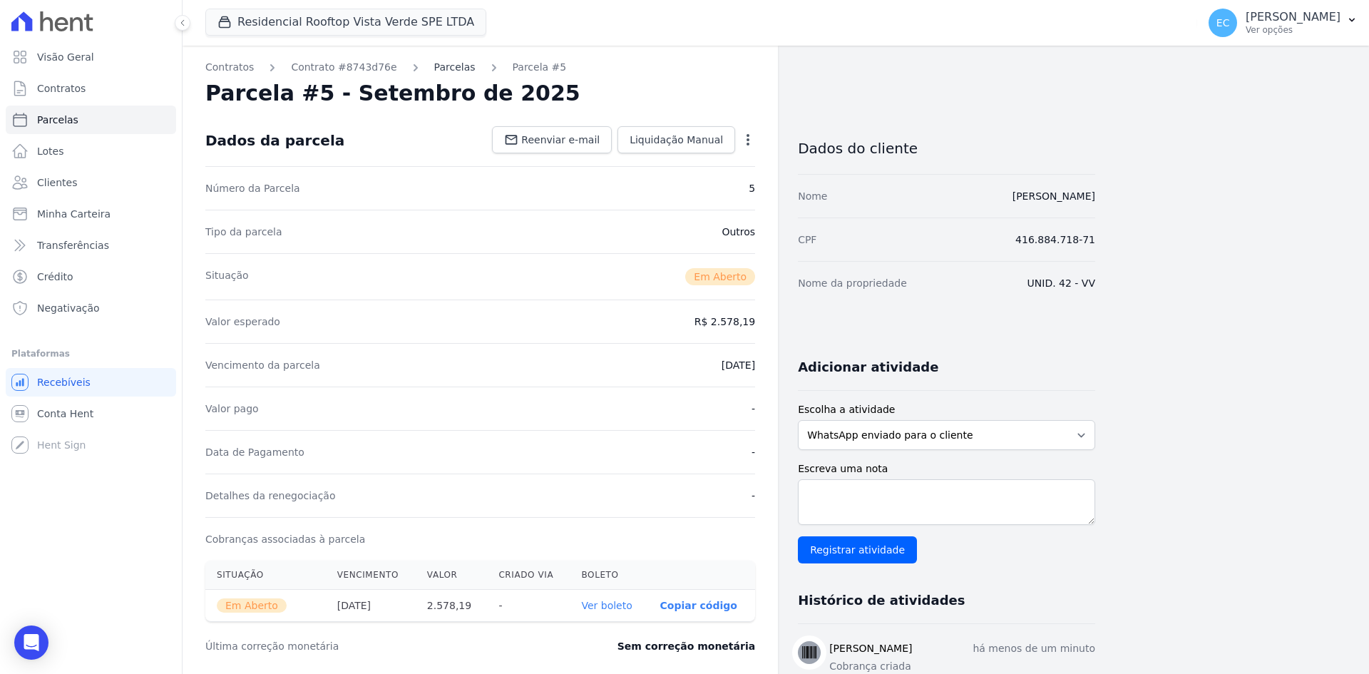
click at [434, 67] on link "Parcelas" at bounding box center [454, 67] width 41 height 15
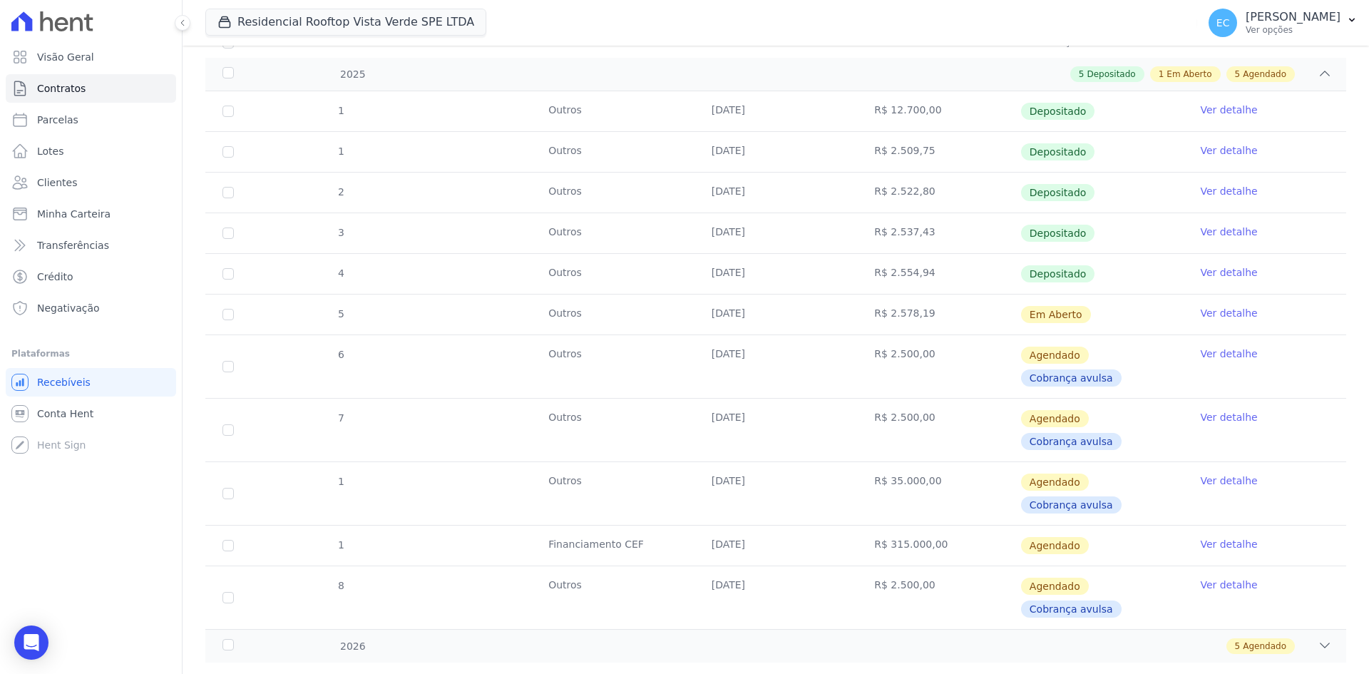
scroll to position [214, 0]
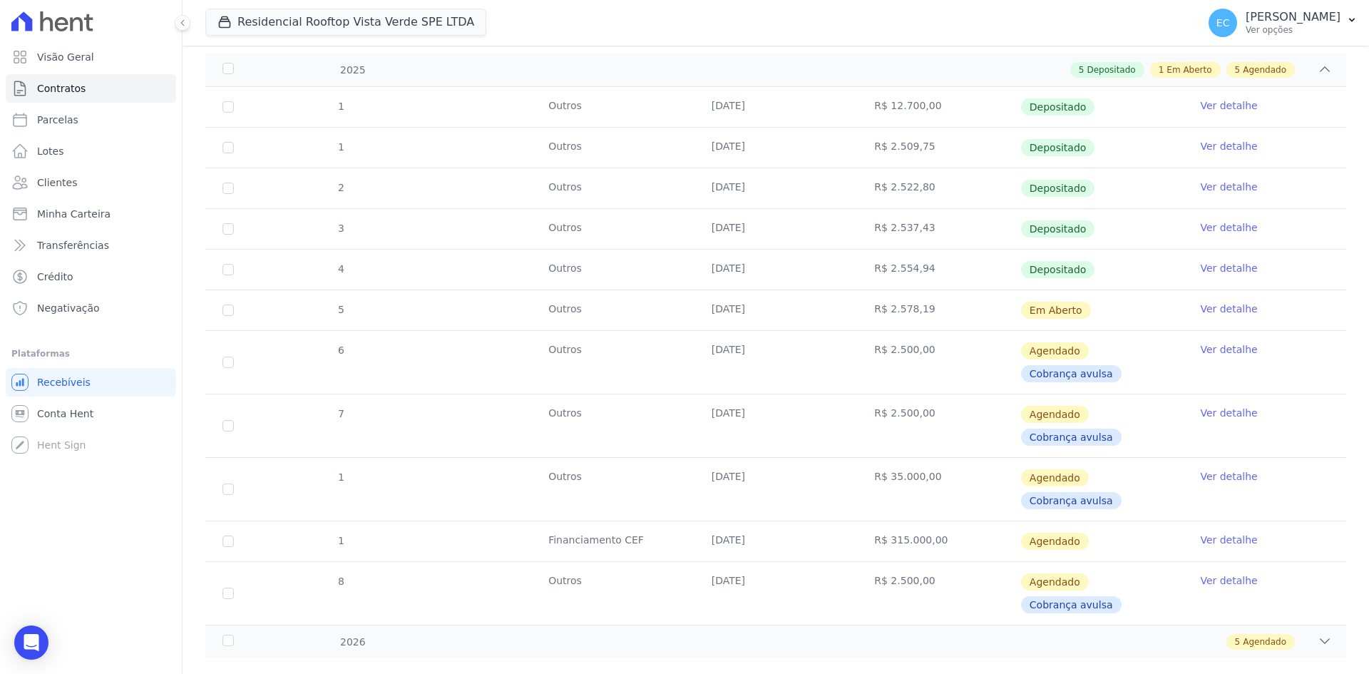
click at [1200, 473] on link "Ver detalhe" at bounding box center [1228, 476] width 57 height 14
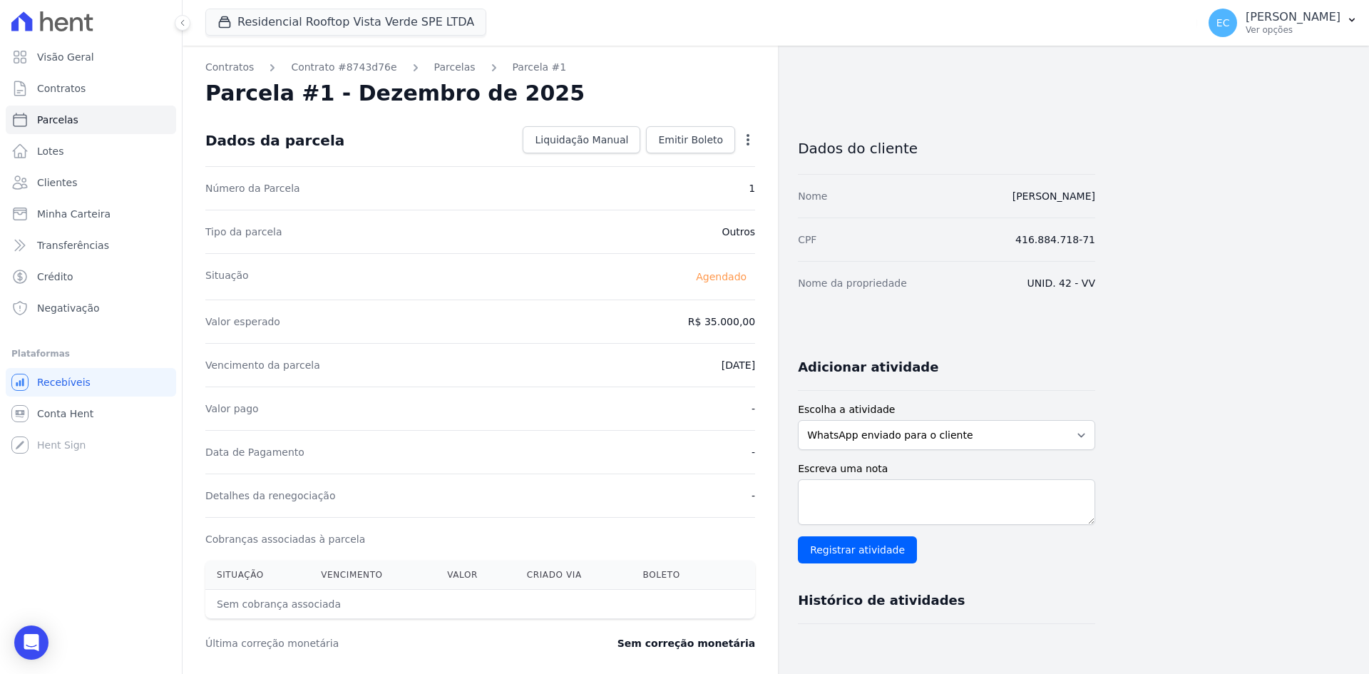
click at [632, 429] on div "Valor pago -" at bounding box center [480, 407] width 550 height 43
